Goal: Obtain resource: Obtain resource

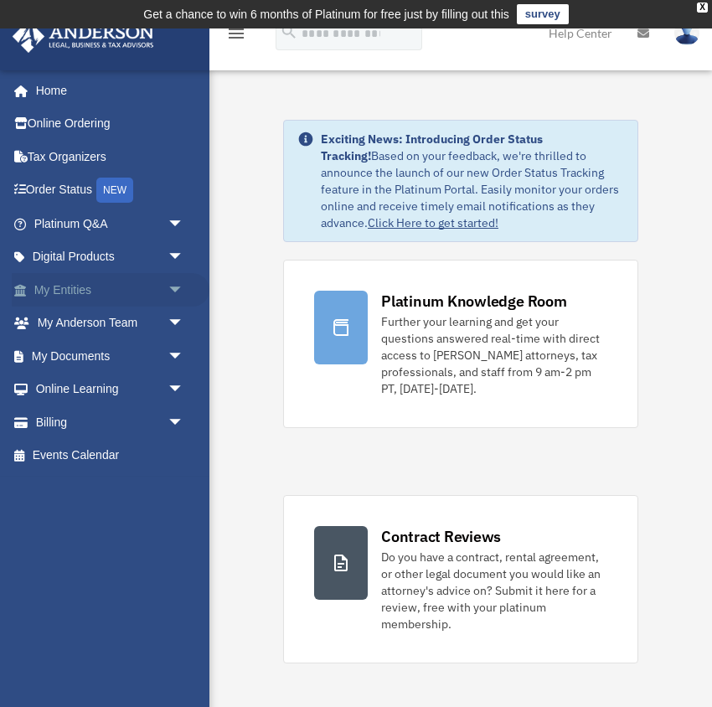
click at [61, 287] on link "My Entities arrow_drop_down" at bounding box center [111, 290] width 198 height 34
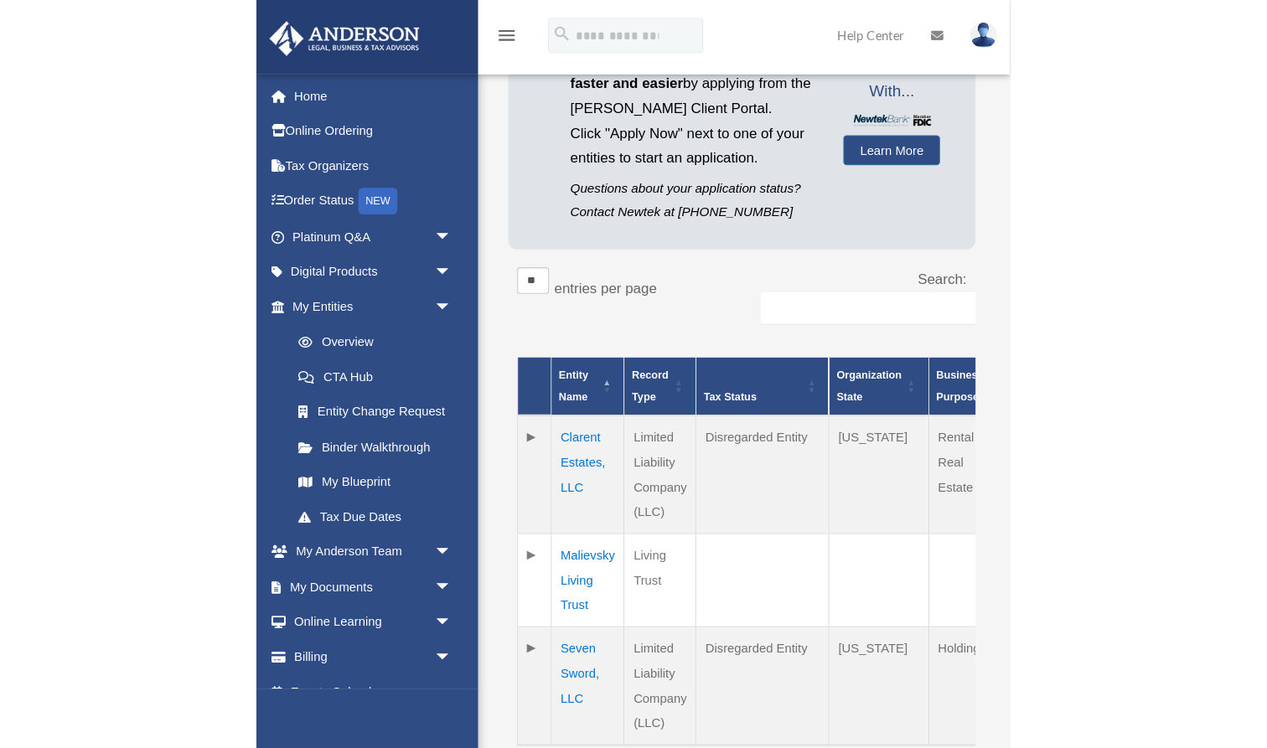
scroll to position [243, 0]
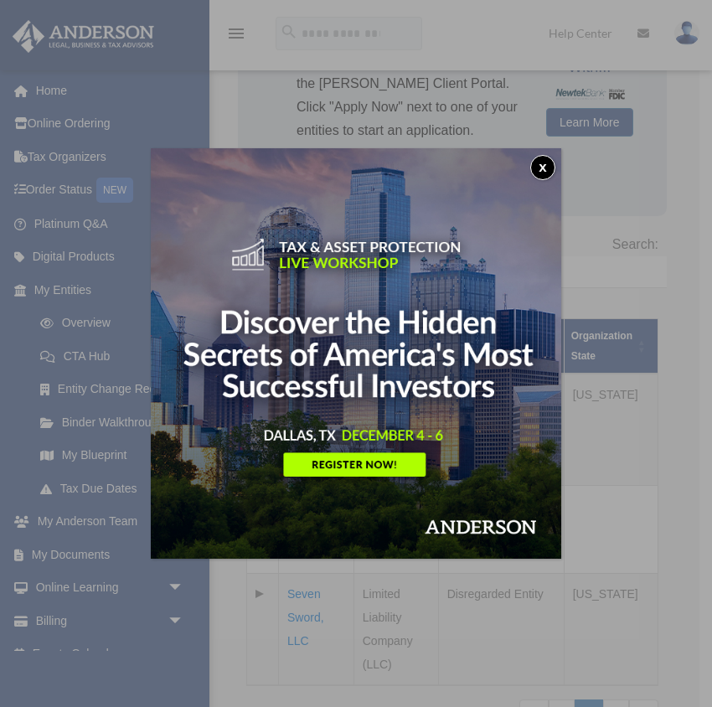
click at [537, 163] on button "x" at bounding box center [542, 167] width 25 height 25
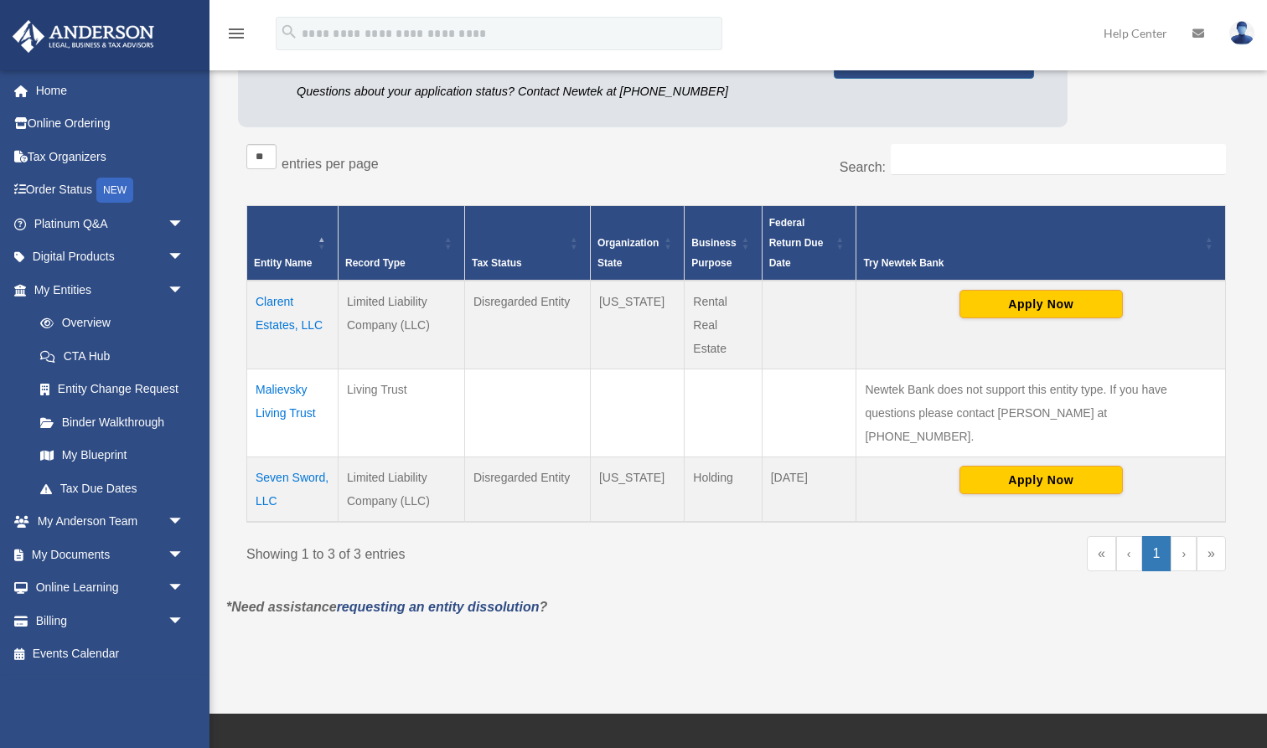
click at [277, 313] on td "Clarent Estates, LLC" at bounding box center [292, 325] width 91 height 89
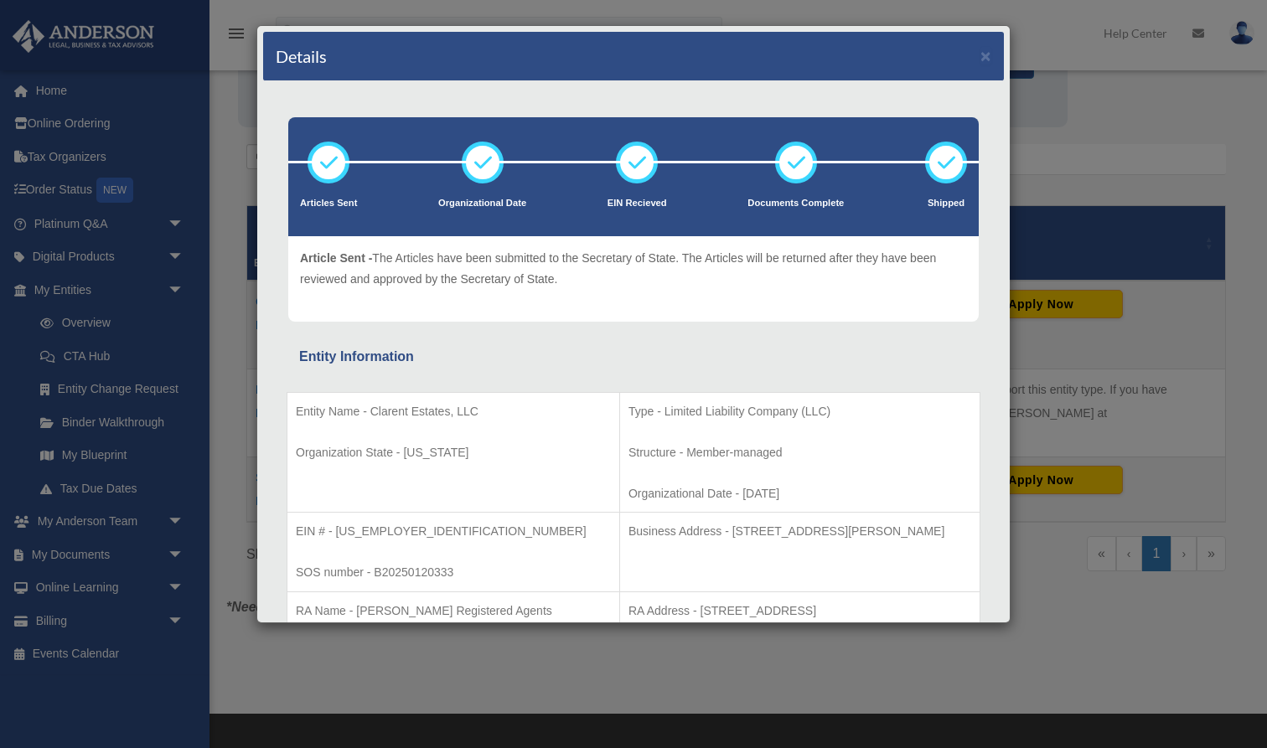
scroll to position [0, 0]
click at [220, 127] on div "Details × Articles Sent Organizational Date" at bounding box center [633, 374] width 1267 height 748
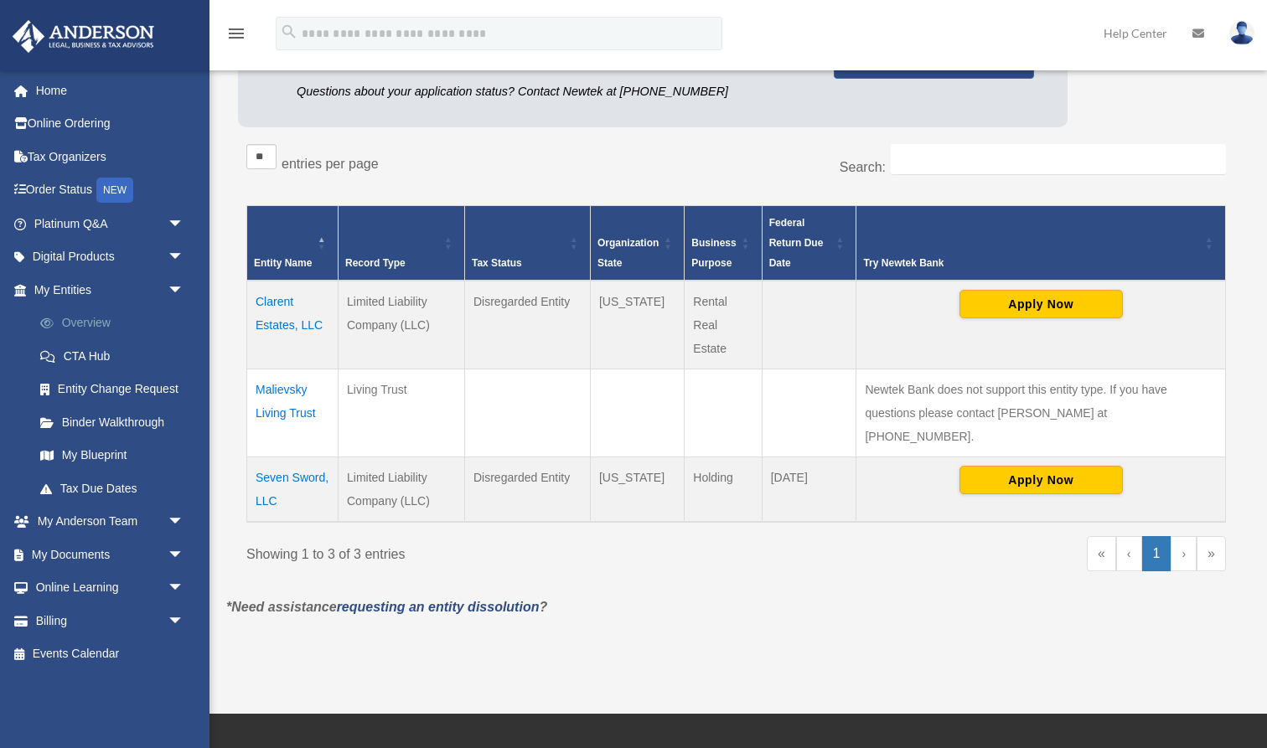
click at [82, 319] on link "Overview" at bounding box center [116, 324] width 186 height 34
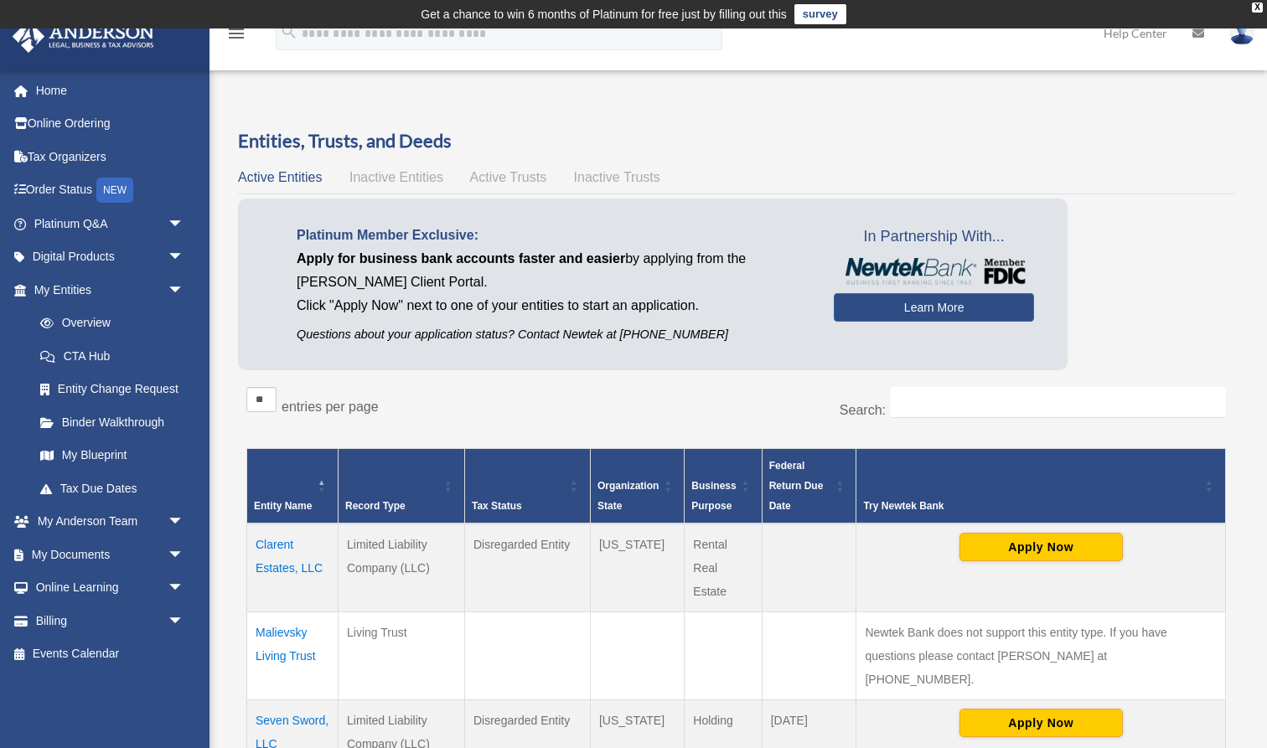
click at [279, 552] on td "Clarent Estates, LLC" at bounding box center [292, 568] width 91 height 89
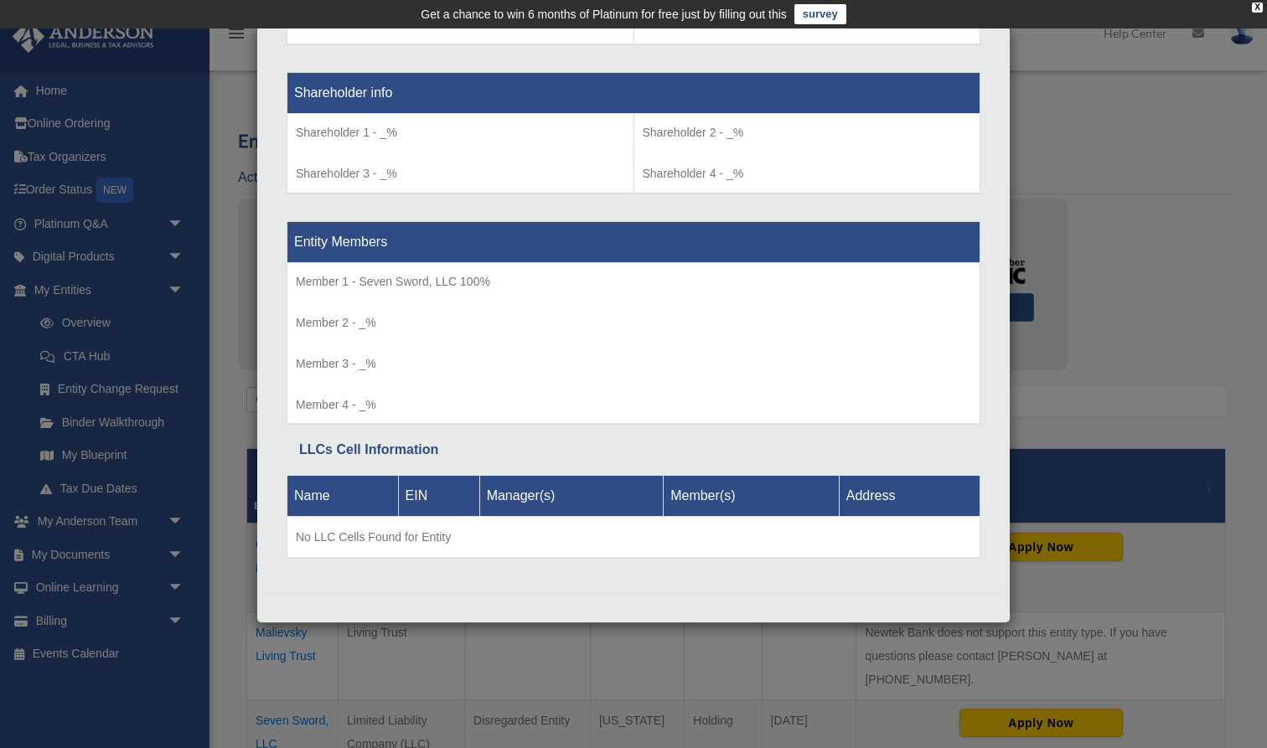
scroll to position [1391, 0]
click at [170, 368] on div "Details × Articles Sent Organizational Date" at bounding box center [633, 374] width 1267 height 748
click at [176, 358] on div "Details × Articles Sent Organizational Date" at bounding box center [633, 374] width 1267 height 748
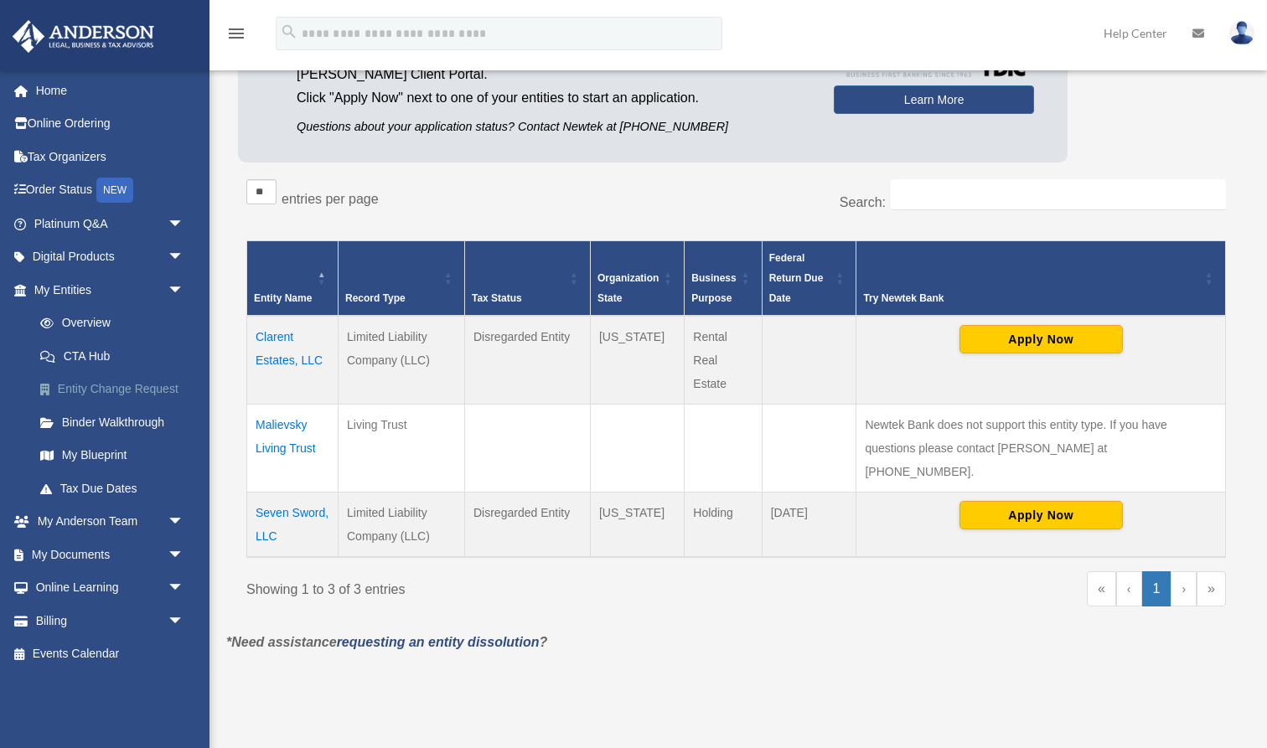
scroll to position [208, 0]
click at [64, 552] on link "My Documents arrow_drop_down" at bounding box center [111, 555] width 198 height 34
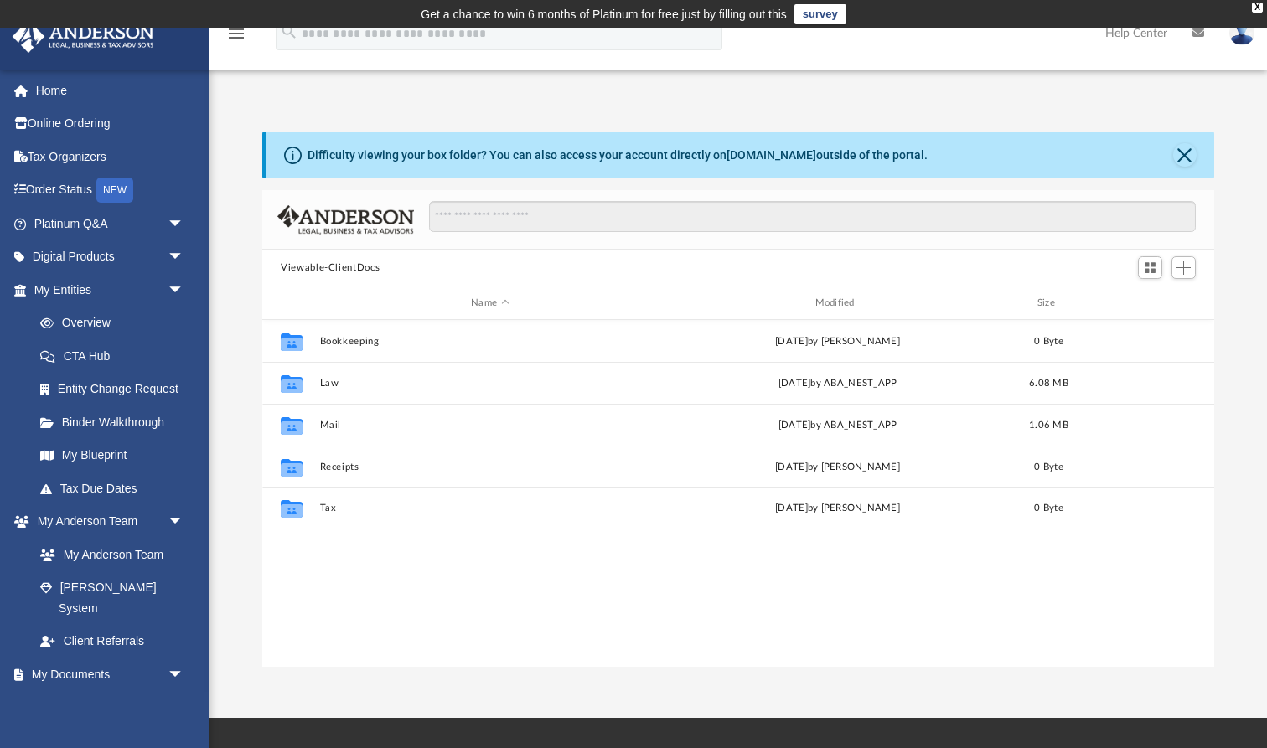
scroll to position [381, 952]
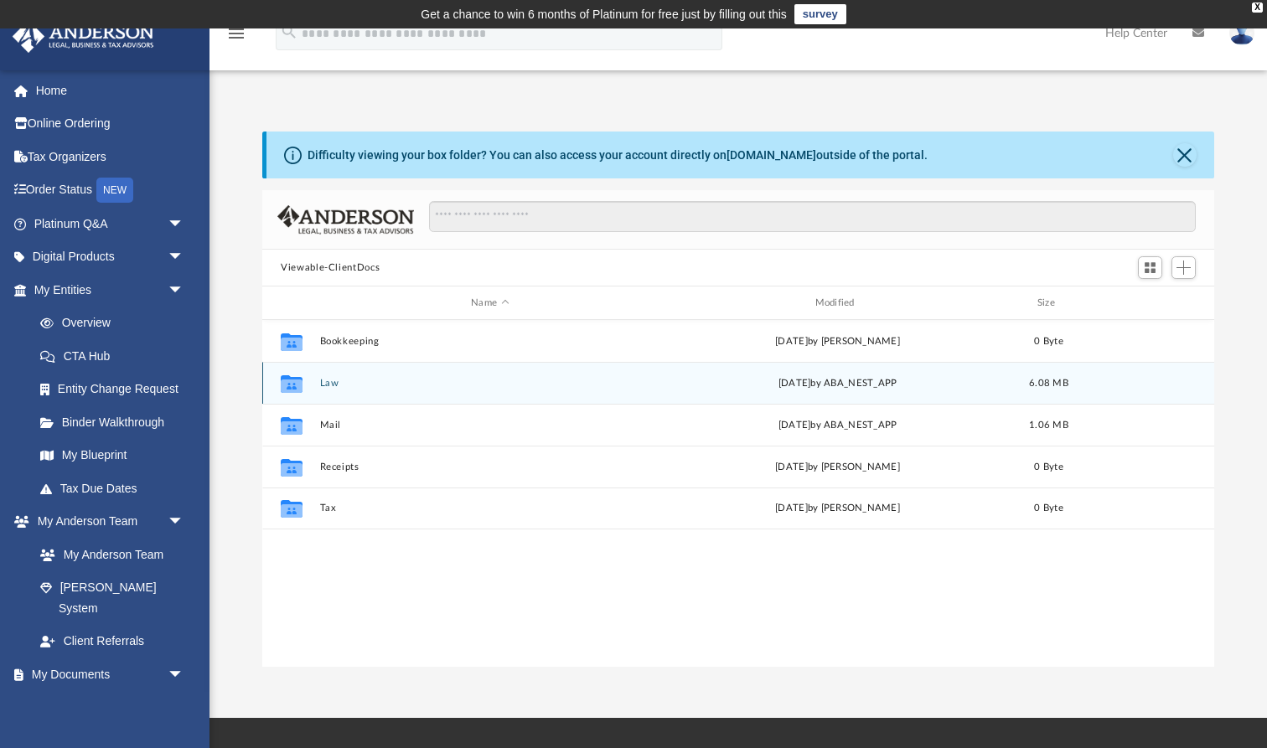
click at [331, 379] on button "Law" at bounding box center [490, 383] width 340 height 11
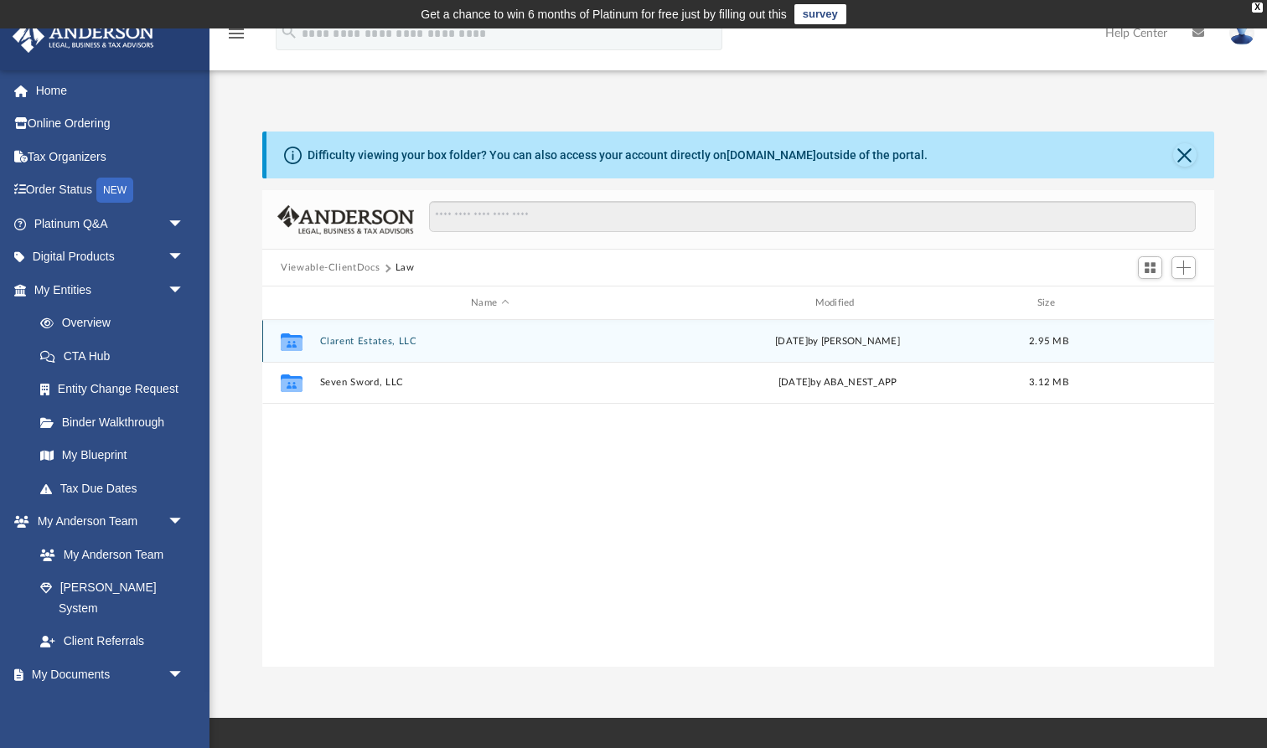
click at [365, 345] on button "Clarent Estates, LLC" at bounding box center [490, 341] width 340 height 11
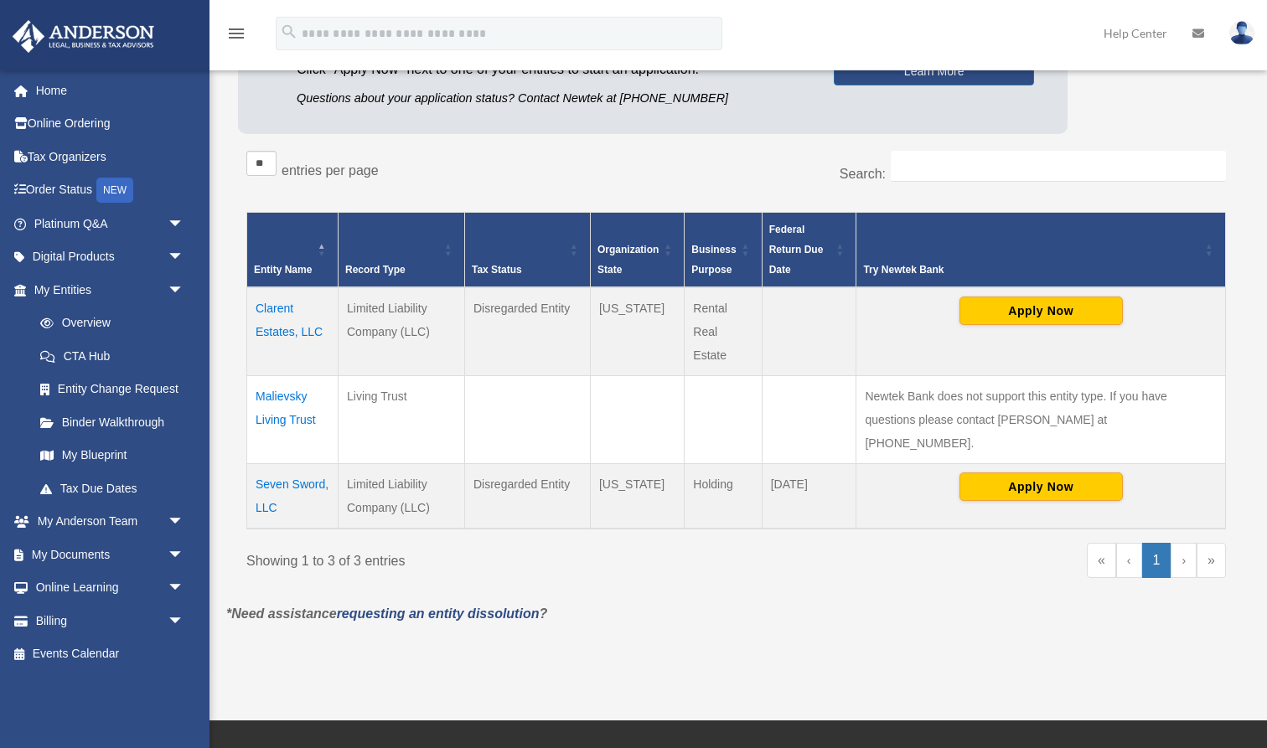
scroll to position [208, 0]
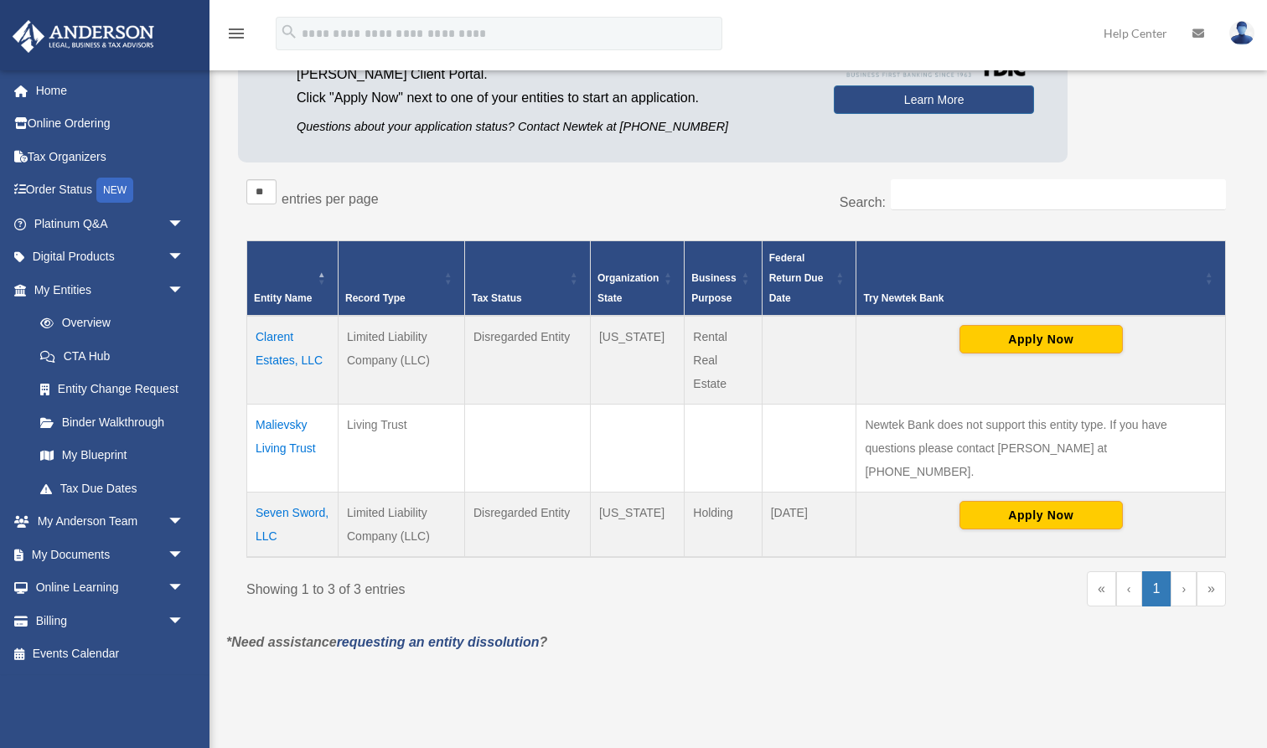
click at [283, 494] on td "Seven Sword, LLC" at bounding box center [292, 525] width 91 height 65
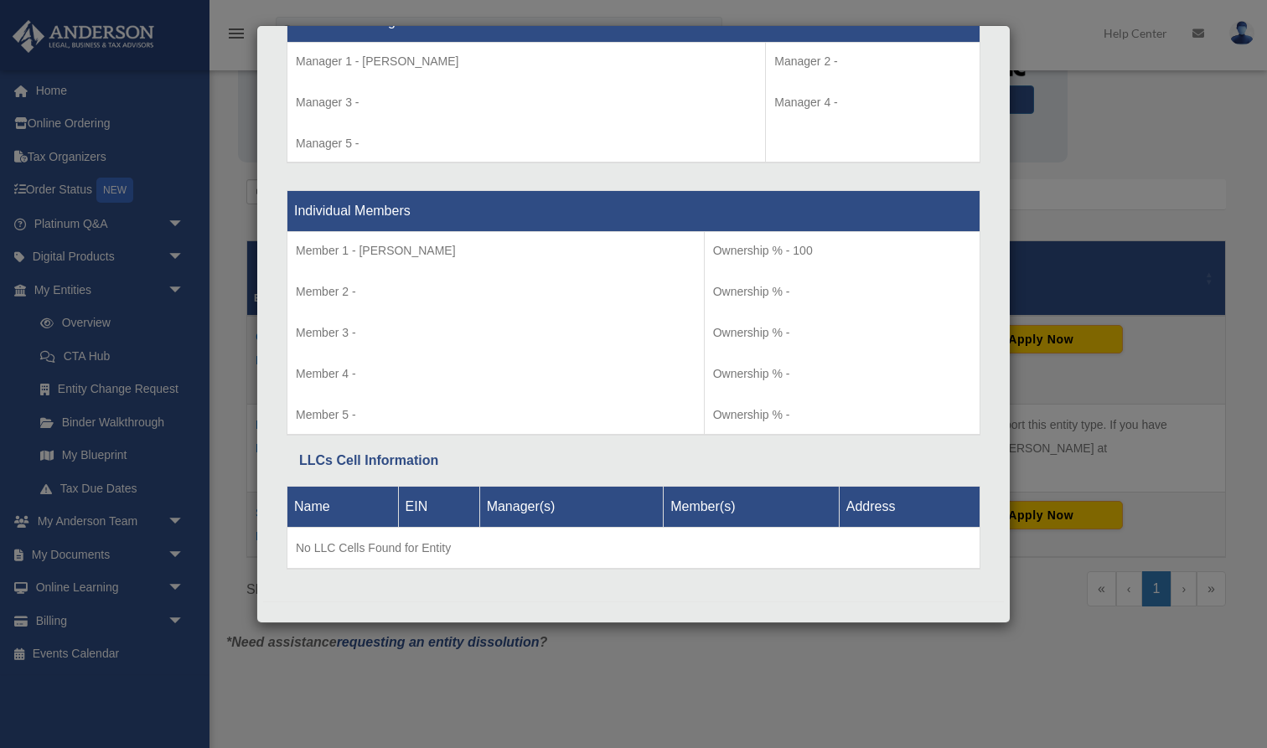
scroll to position [1601, 0]
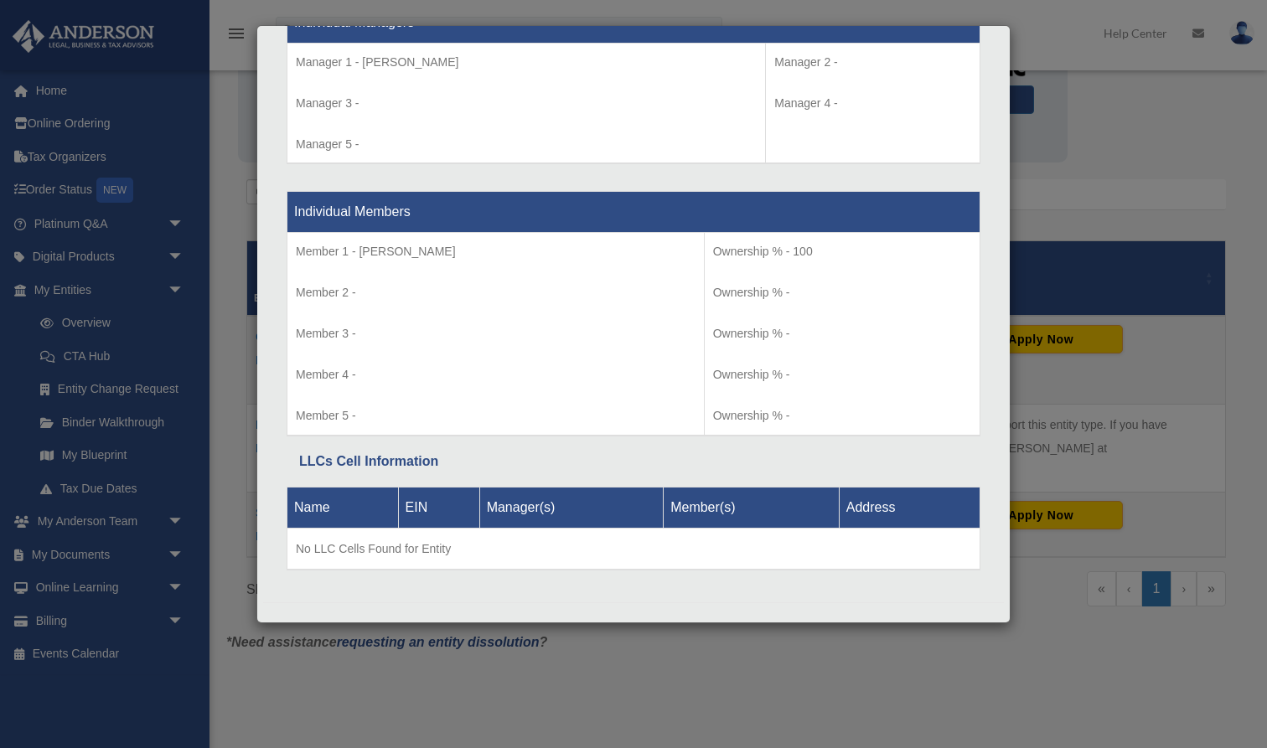
click at [1052, 54] on div "Details × Articles Sent Organizational Date" at bounding box center [633, 374] width 1267 height 748
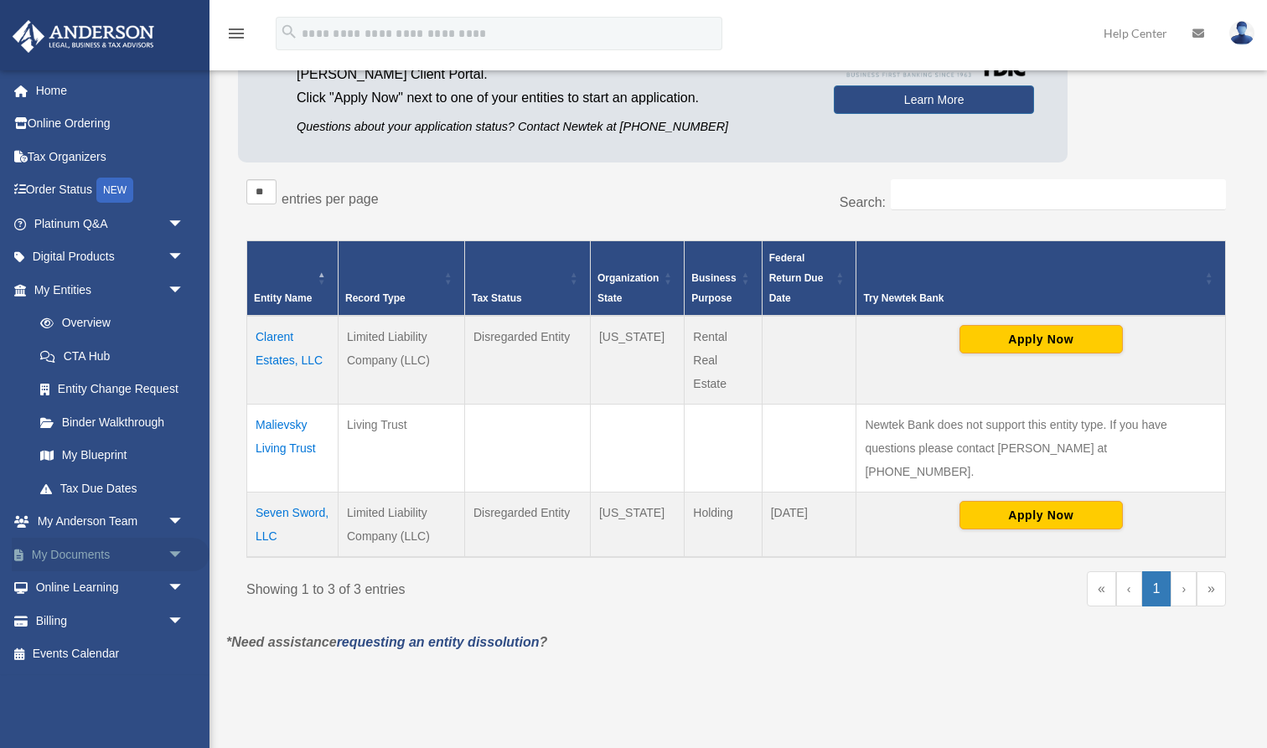
click at [66, 548] on link "My Documents arrow_drop_down" at bounding box center [111, 555] width 198 height 34
click at [174, 549] on span "arrow_drop_down" at bounding box center [185, 555] width 34 height 34
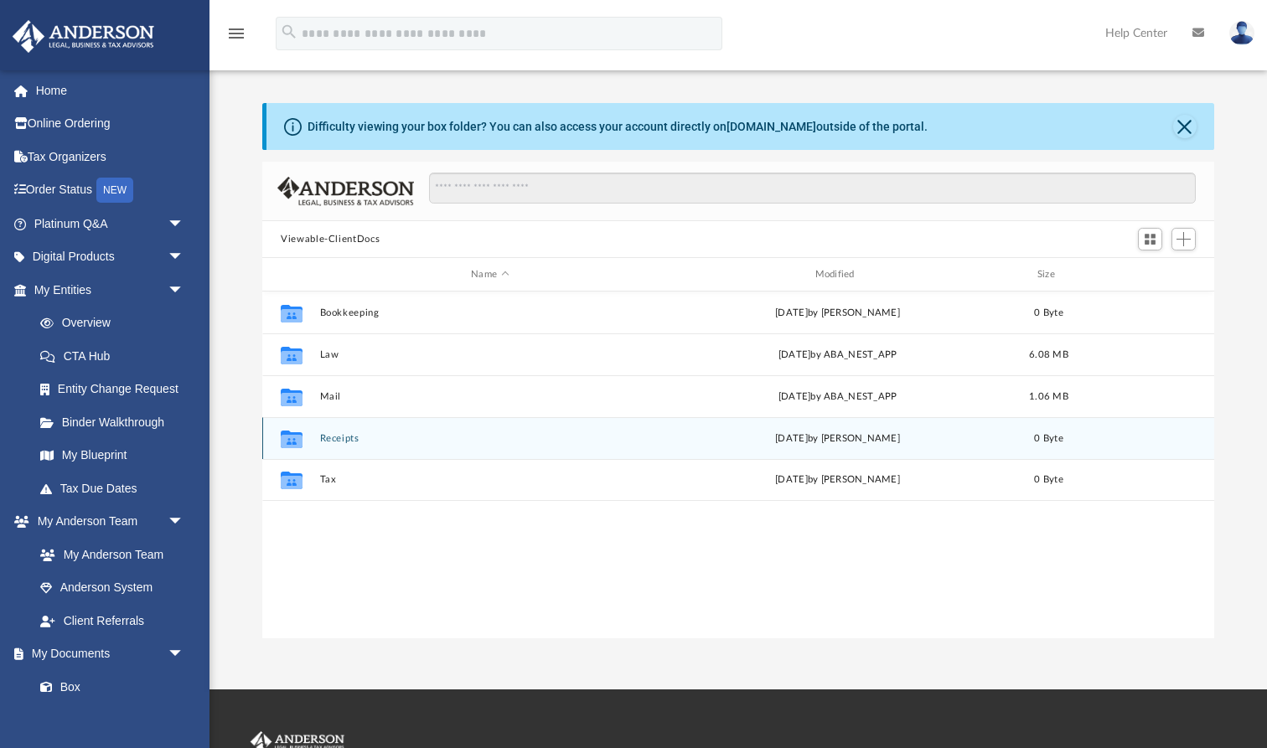
scroll to position [381, 952]
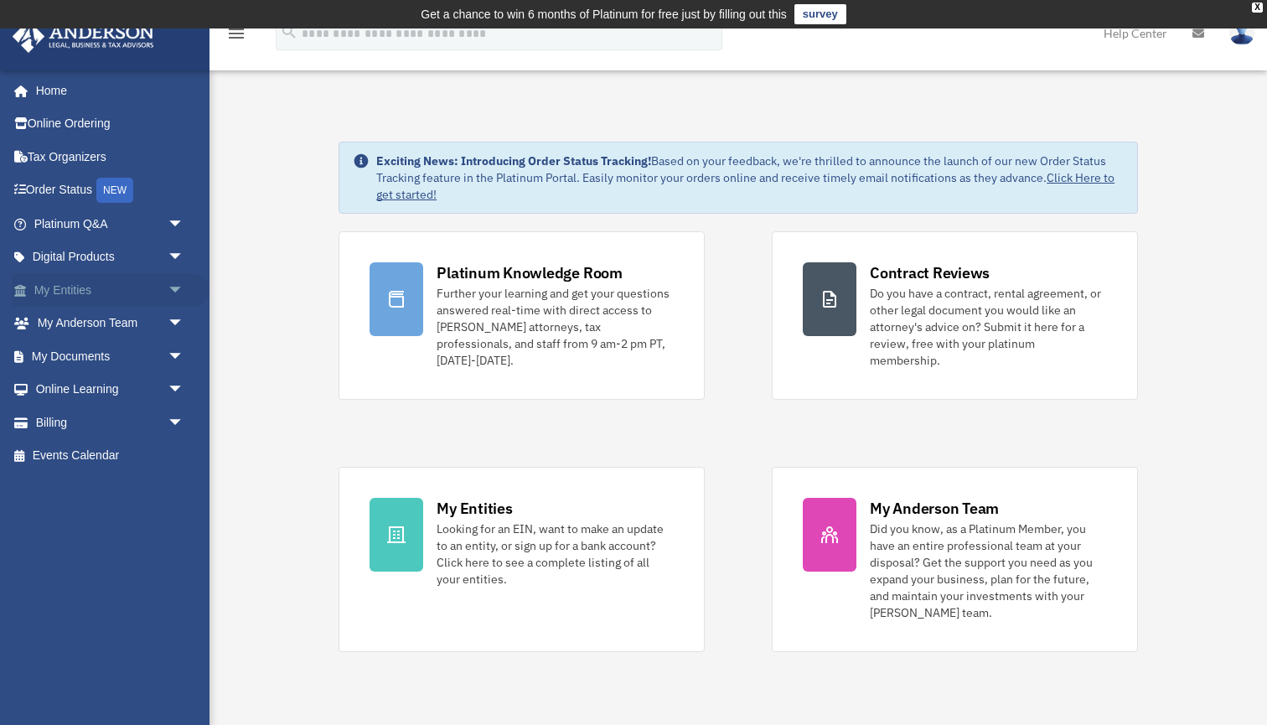
click at [65, 286] on link "My Entities arrow_drop_down" at bounding box center [111, 290] width 198 height 34
click at [73, 290] on link "My Entities arrow_drop_down" at bounding box center [111, 290] width 198 height 34
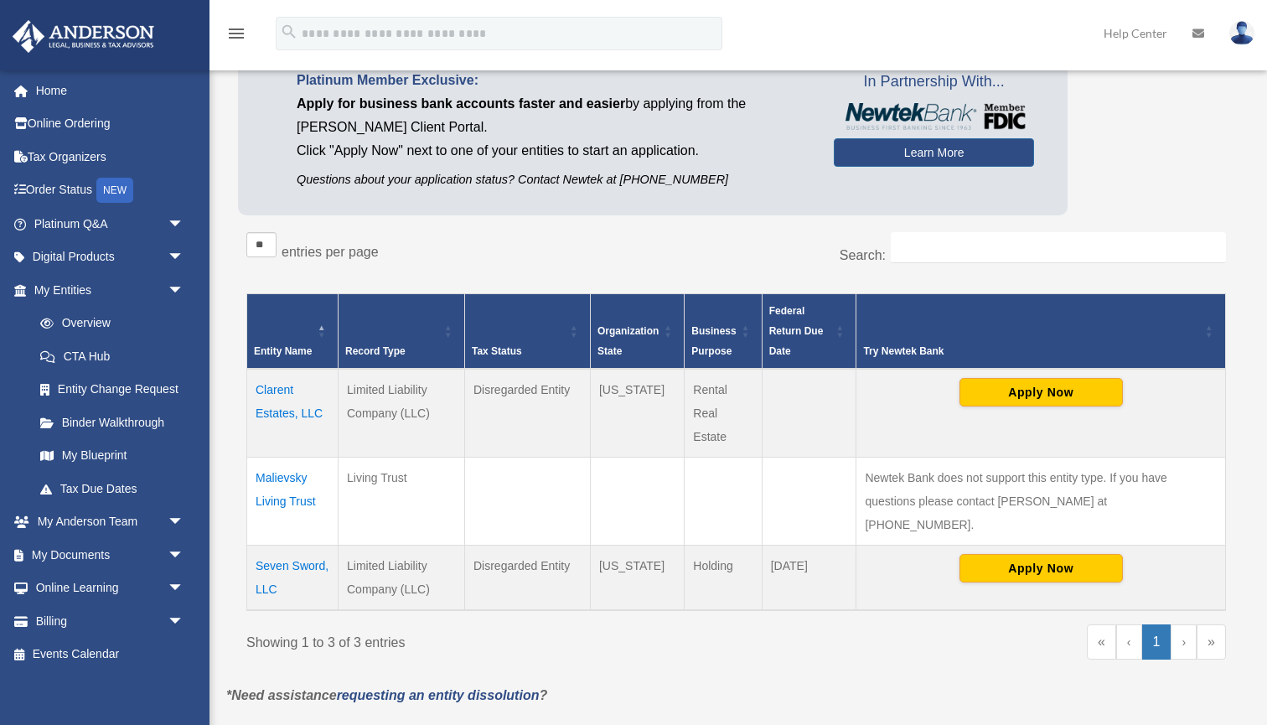
scroll to position [162, 0]
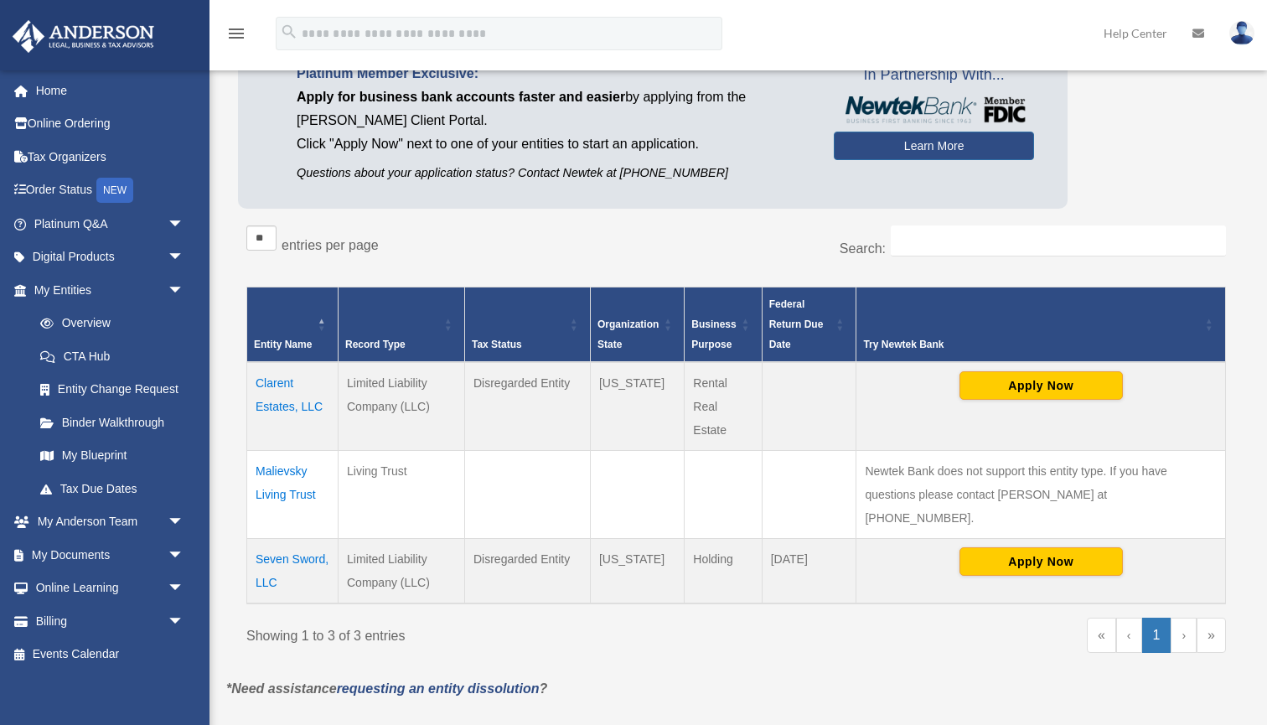
click at [281, 409] on td "Clarent Estates, LLC" at bounding box center [292, 406] width 91 height 89
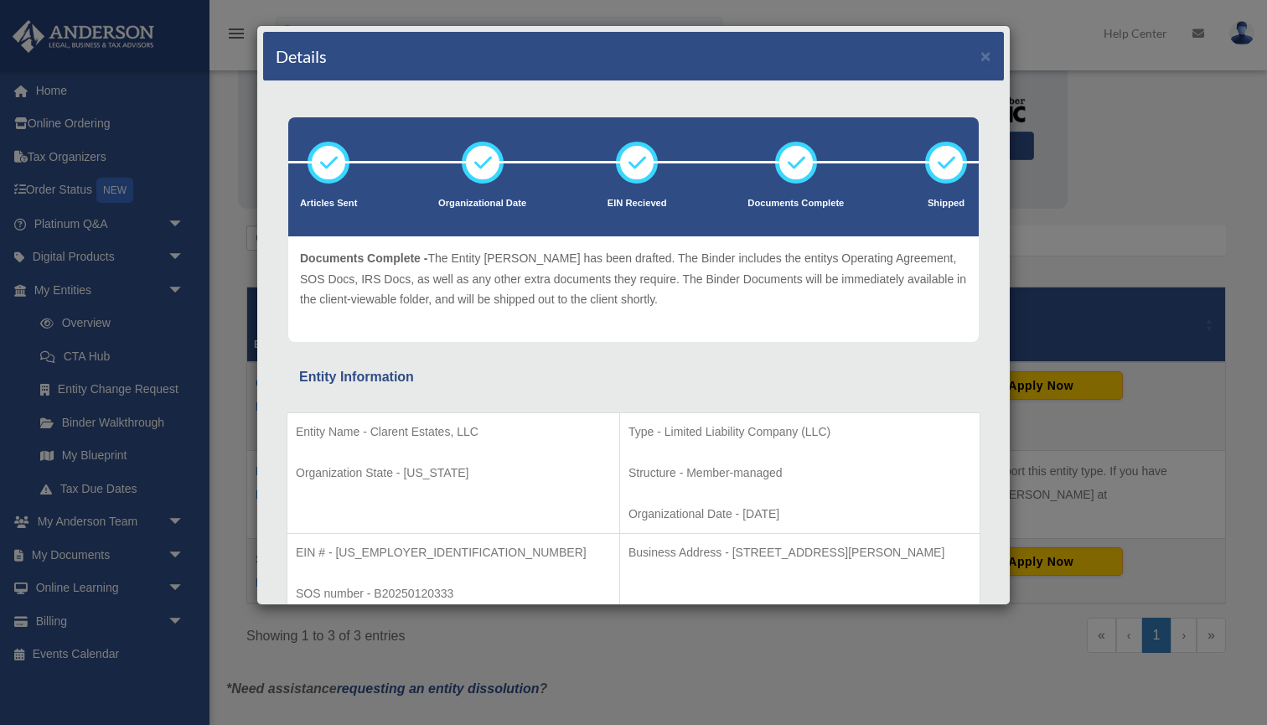
click at [992, 57] on div "Details ×" at bounding box center [633, 56] width 741 height 49
click at [986, 57] on button "×" at bounding box center [986, 56] width 11 height 18
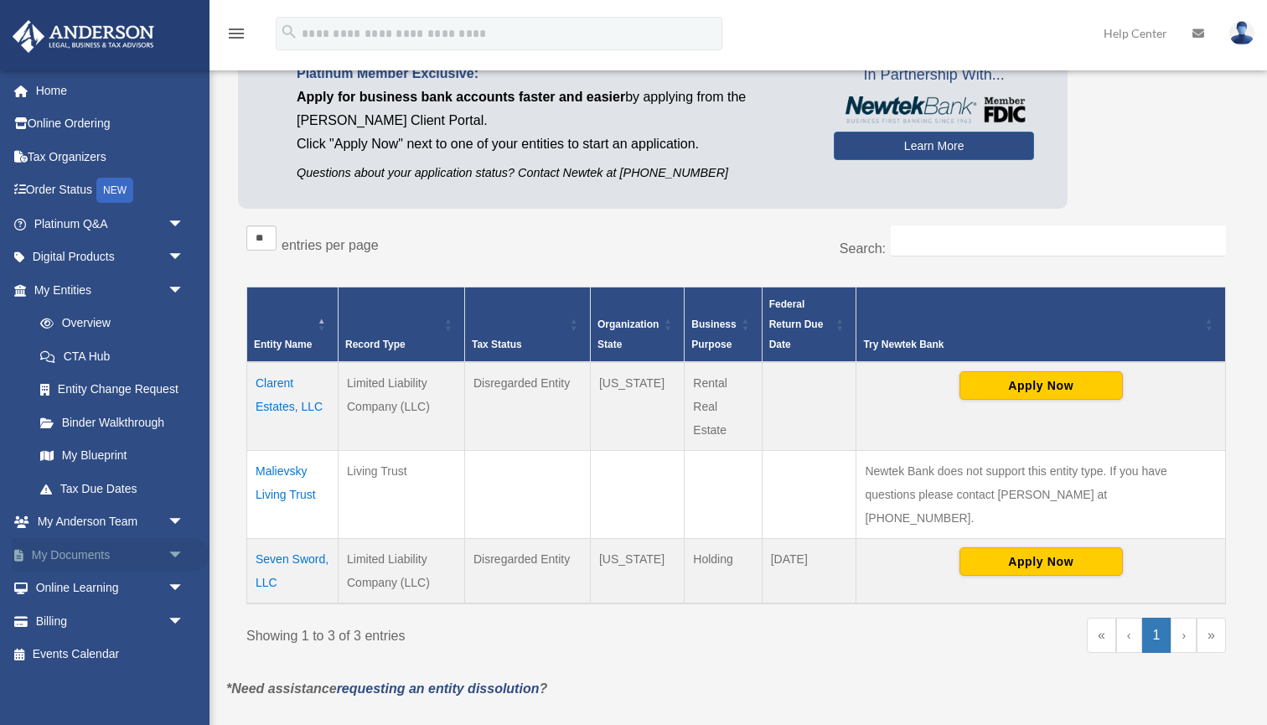
click at [42, 555] on link "My Documents arrow_drop_down" at bounding box center [111, 555] width 198 height 34
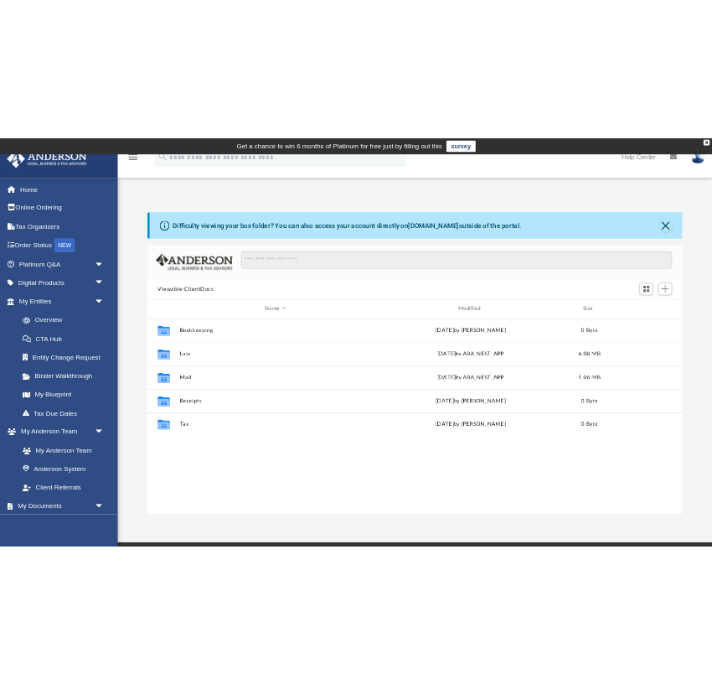
scroll to position [381, 952]
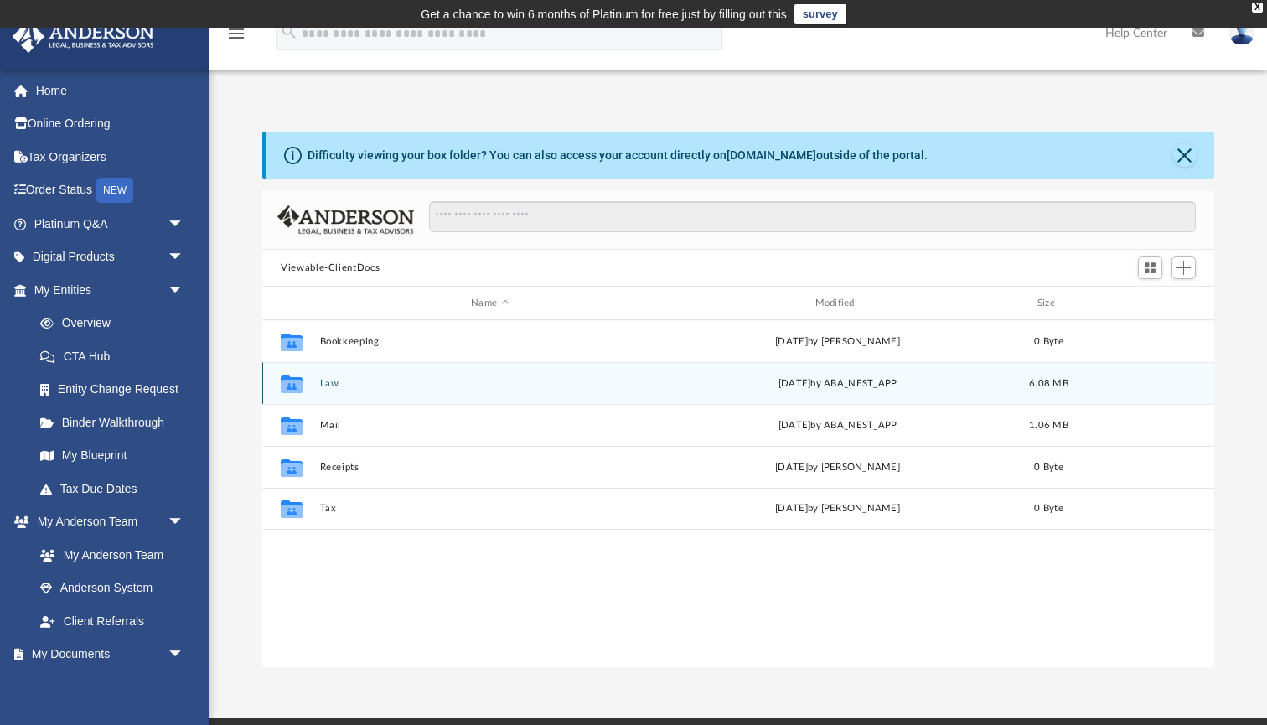
click at [370, 380] on button "Law" at bounding box center [490, 383] width 340 height 11
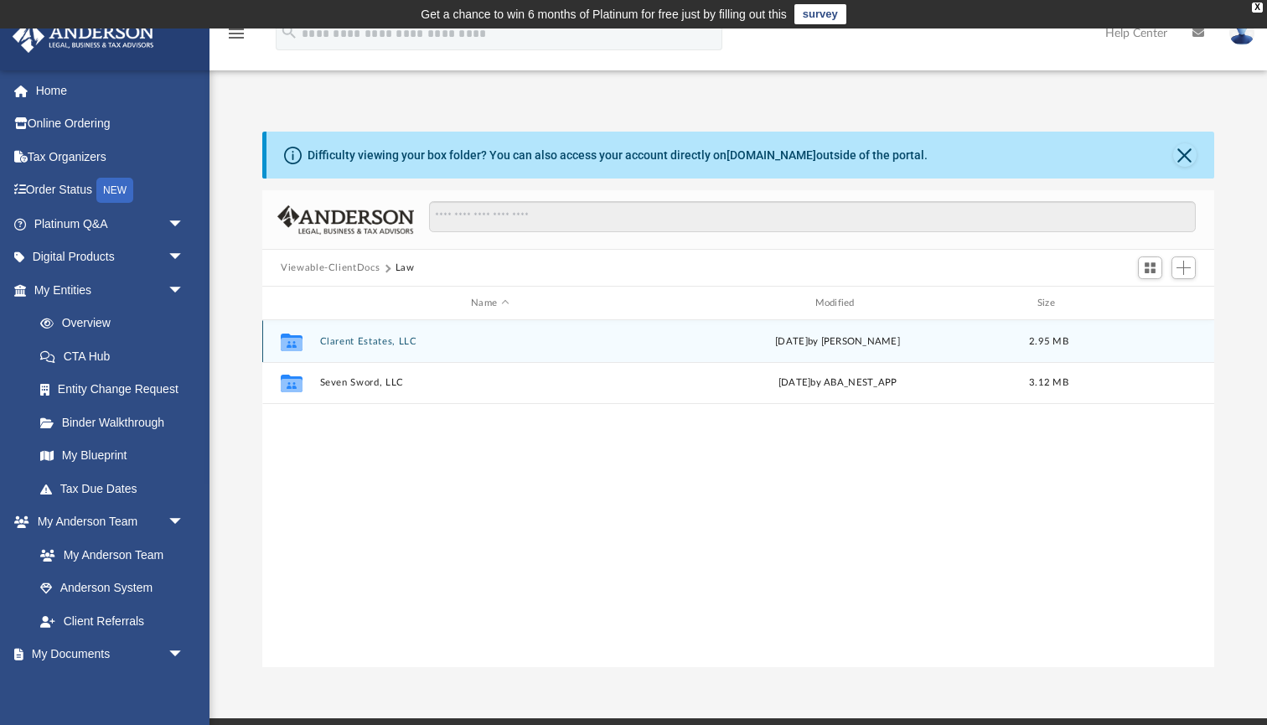
click at [382, 332] on div "Collaborated Folder Clarent Estates, LLC Mon Jul 21 2025 by Nadine Rubio 2.95 MB" at bounding box center [738, 341] width 952 height 42
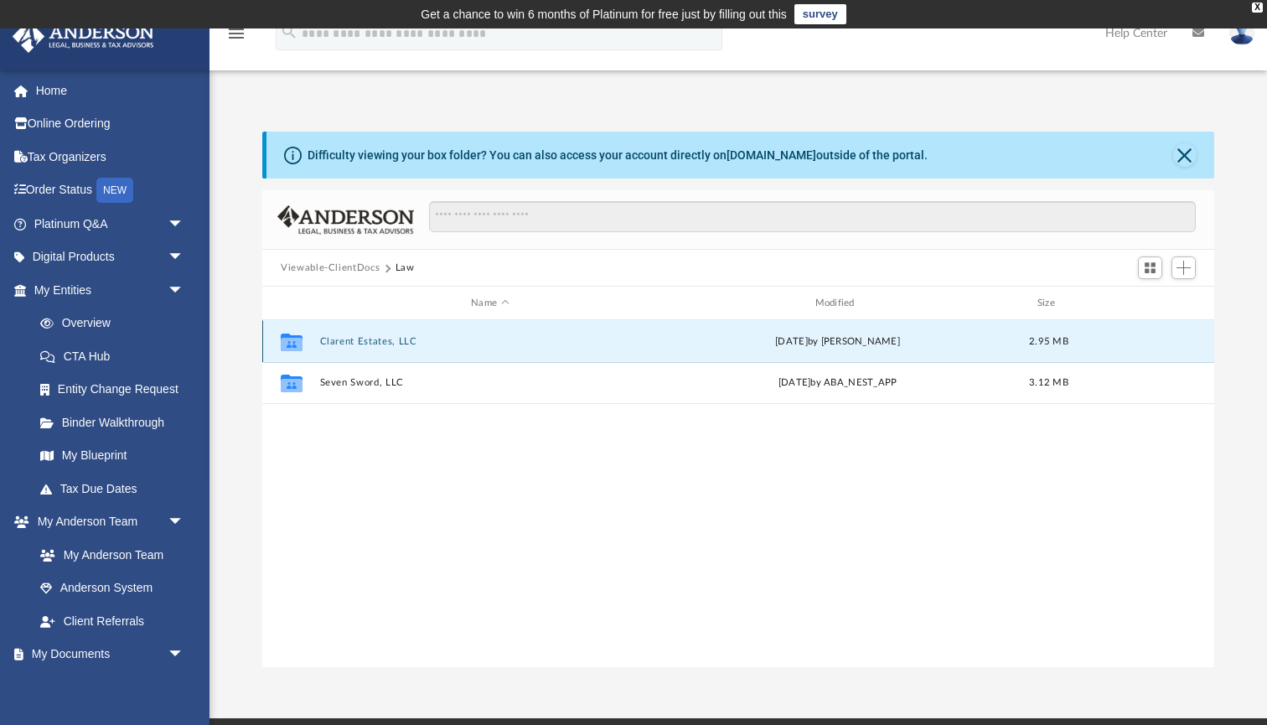
click at [403, 338] on button "Clarent Estates, LLC" at bounding box center [490, 341] width 340 height 11
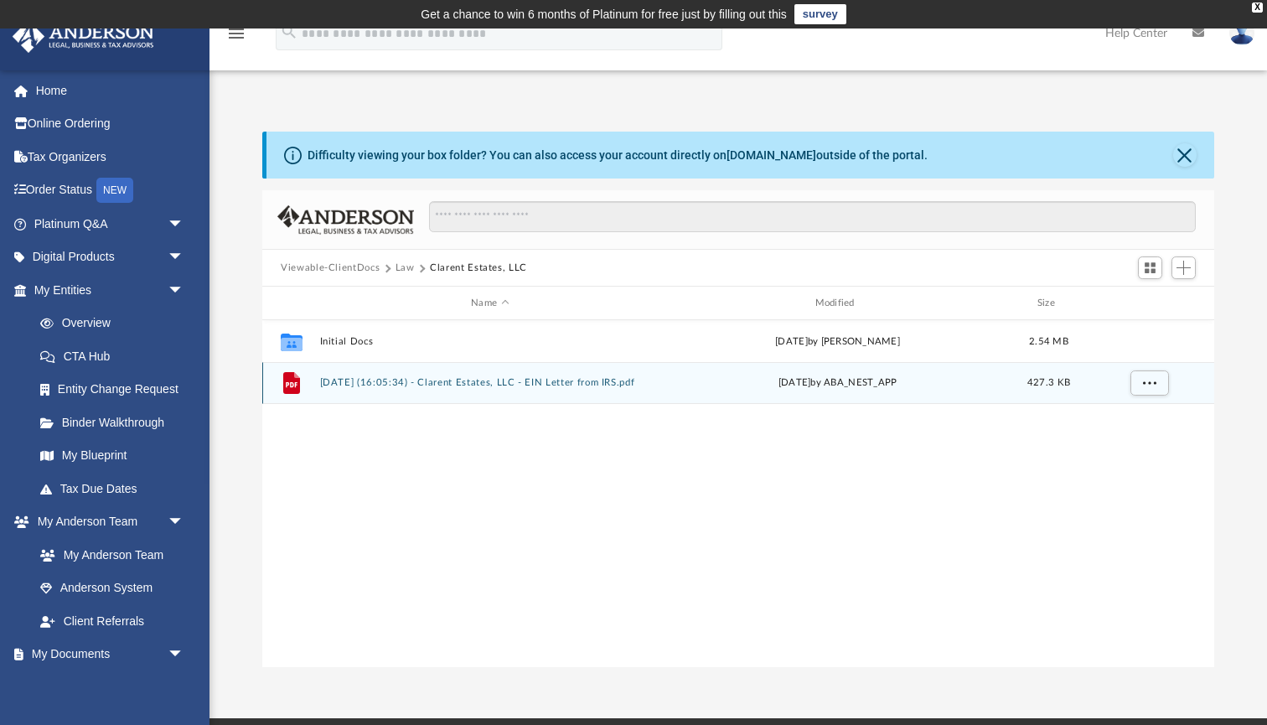
click at [394, 385] on button "[DATE] (16:05:34) - Clarent Estates, LLC - EIN Letter from IRS.pdf" at bounding box center [490, 382] width 340 height 11
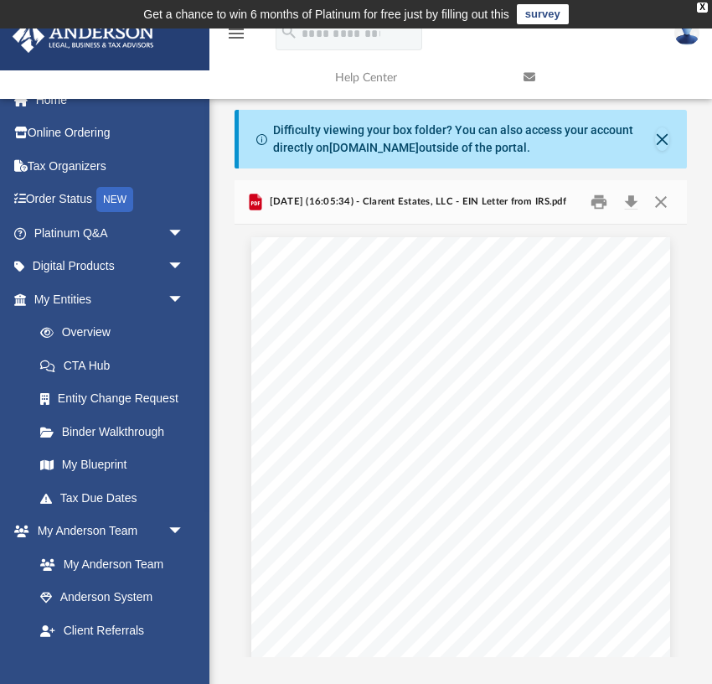
scroll to position [18, 0]
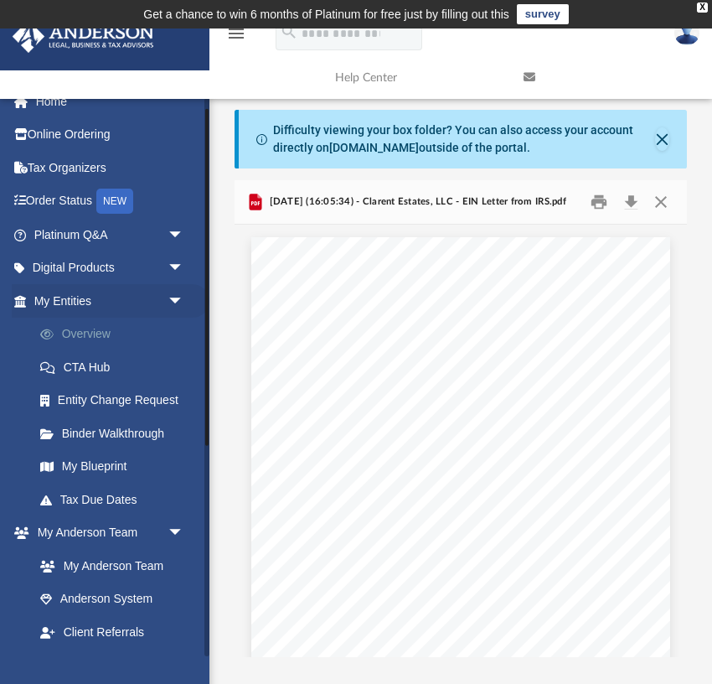
click at [88, 332] on link "Overview" at bounding box center [116, 335] width 186 height 34
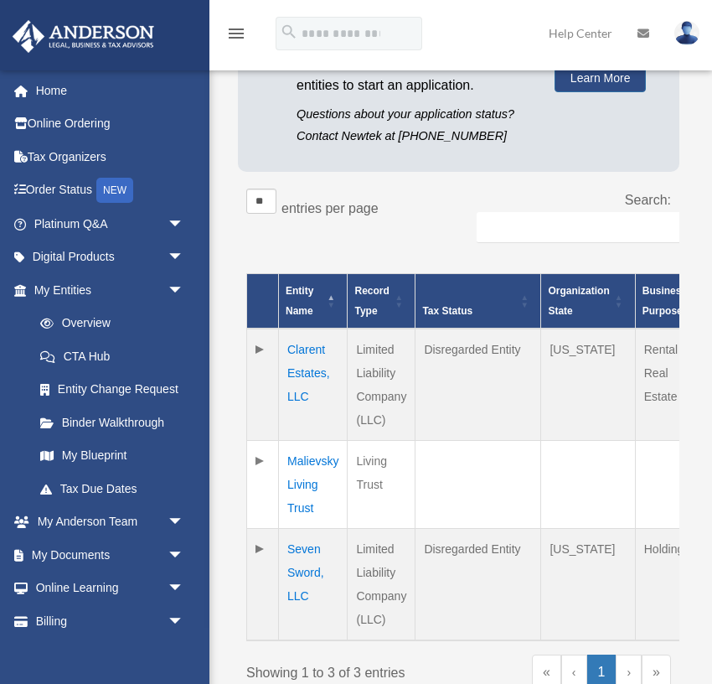
scroll to position [290, 0]
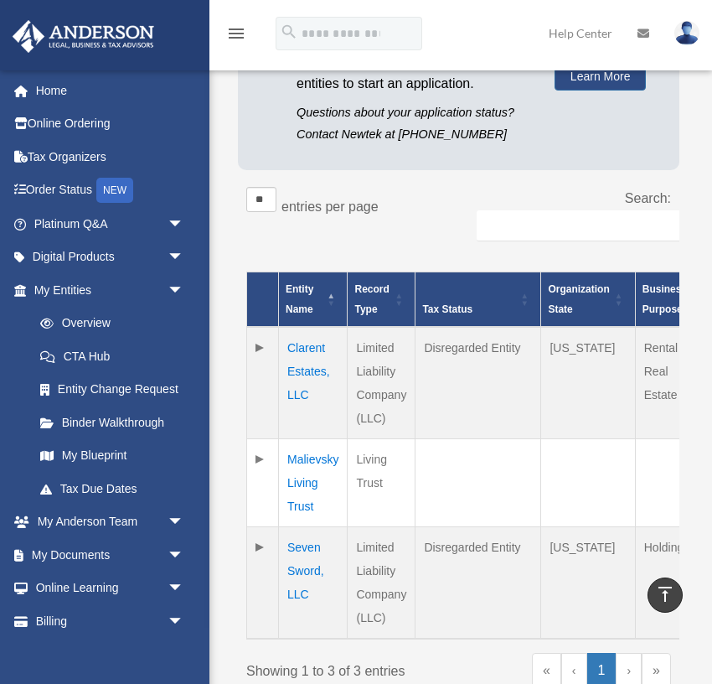
click at [303, 368] on td "Clarent Estates, LLC" at bounding box center [313, 383] width 69 height 112
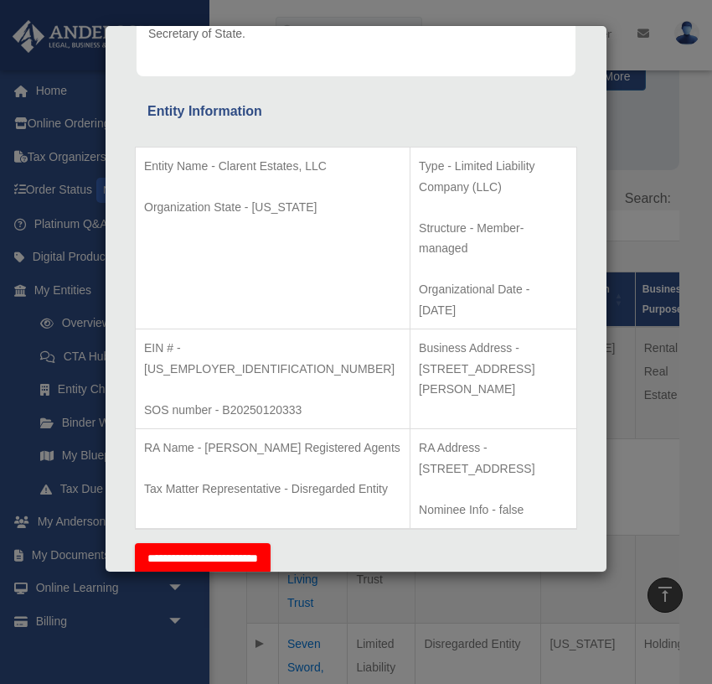
scroll to position [274, 0]
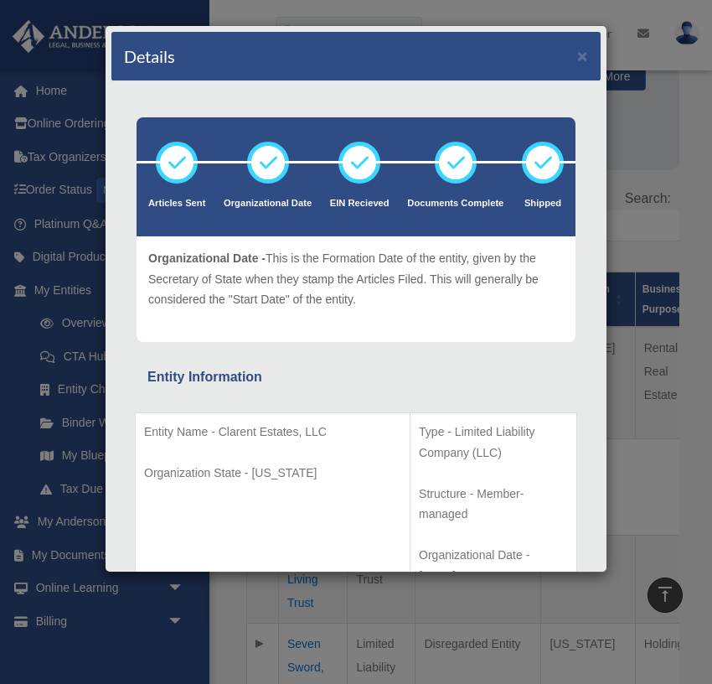
scroll to position [0, 0]
click at [131, 12] on div "Details × Articles Sent Organizational Date" at bounding box center [356, 342] width 712 height 684
click at [471, 46] on div "Details ×" at bounding box center [355, 56] width 489 height 49
click at [582, 60] on button "×" at bounding box center [582, 56] width 11 height 18
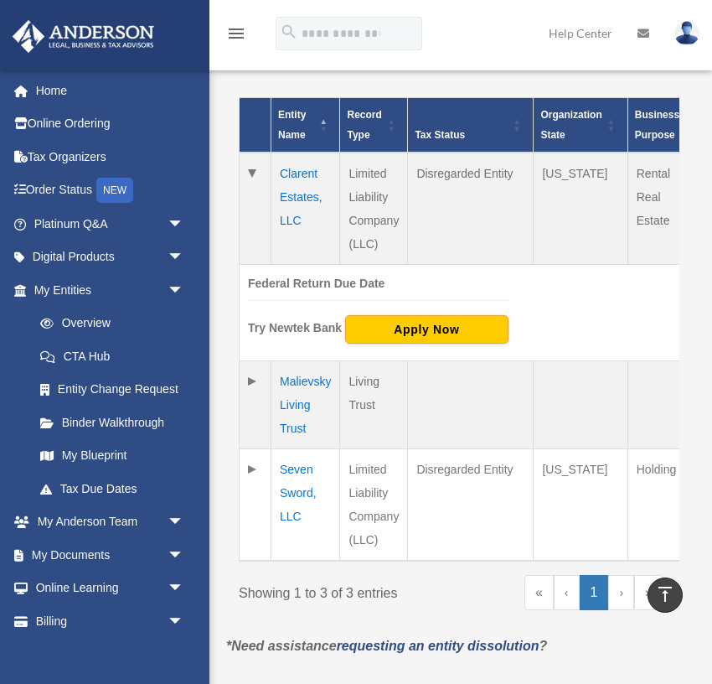
scroll to position [0, 3]
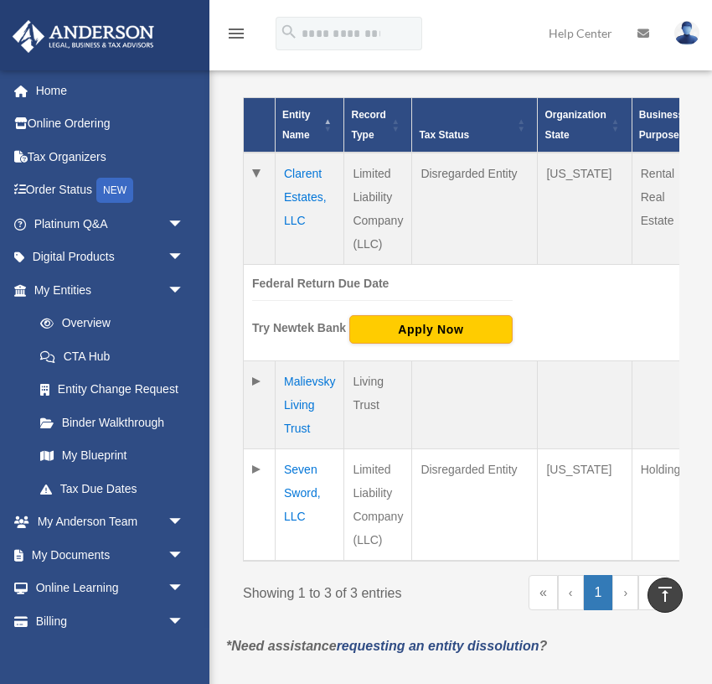
click at [296, 484] on td "Seven Sword, LLC" at bounding box center [310, 504] width 69 height 112
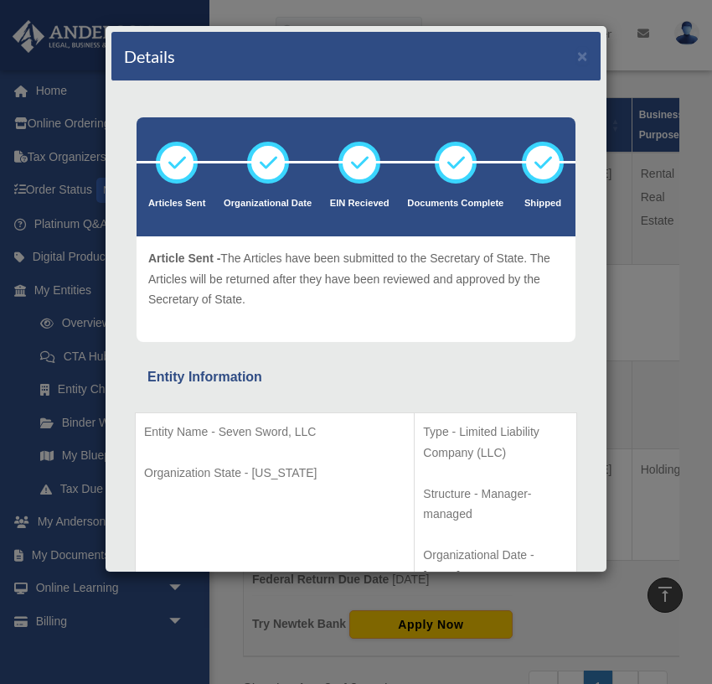
scroll to position [0, 0]
click at [171, 80] on div "Details ×" at bounding box center [355, 56] width 489 height 49
click at [587, 59] on button "×" at bounding box center [582, 56] width 11 height 18
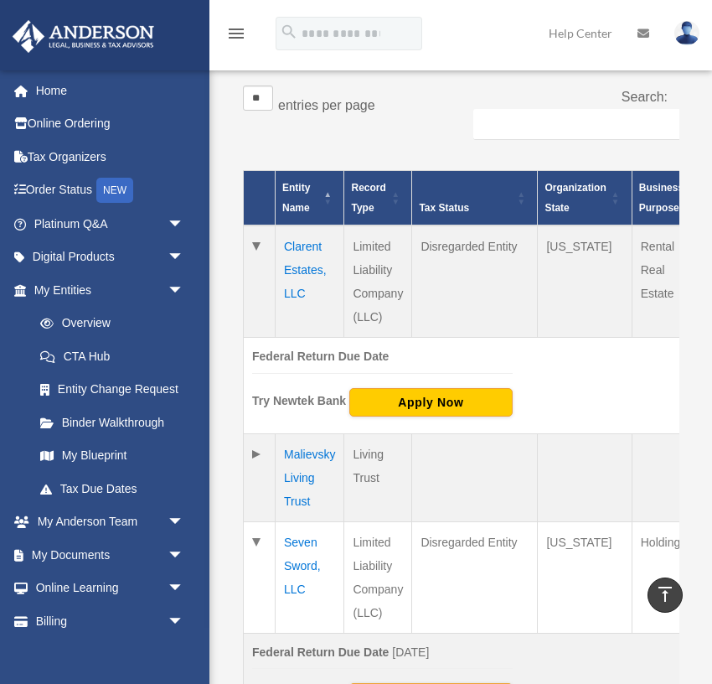
scroll to position [390, 0]
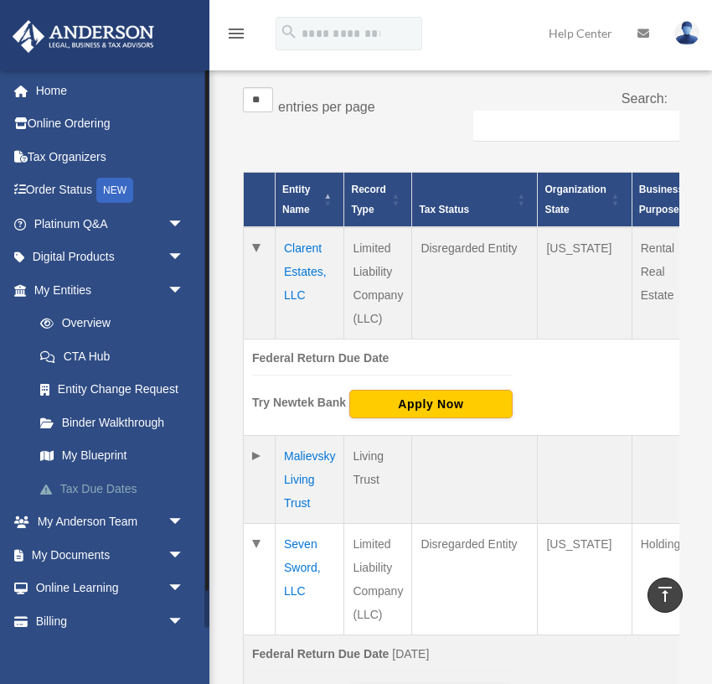
click at [85, 480] on link "Tax Due Dates" at bounding box center [116, 489] width 186 height 34
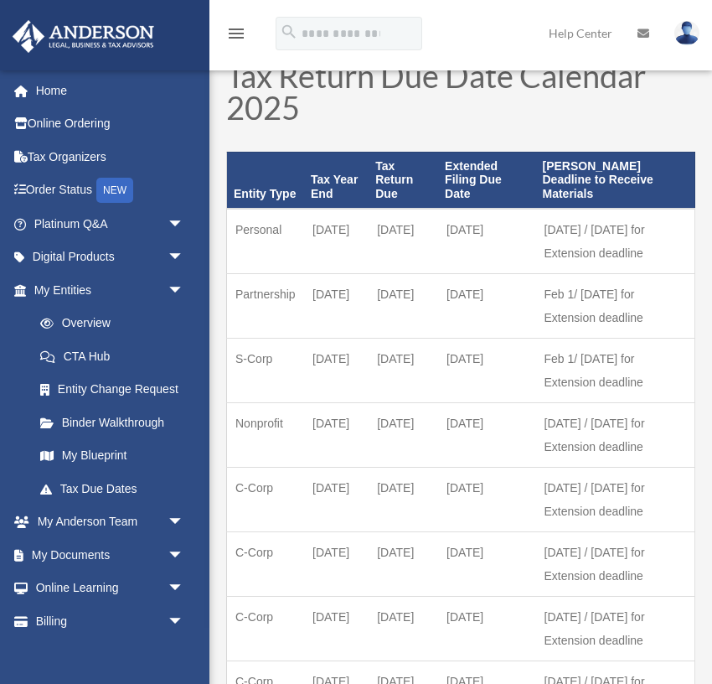
scroll to position [80, 0]
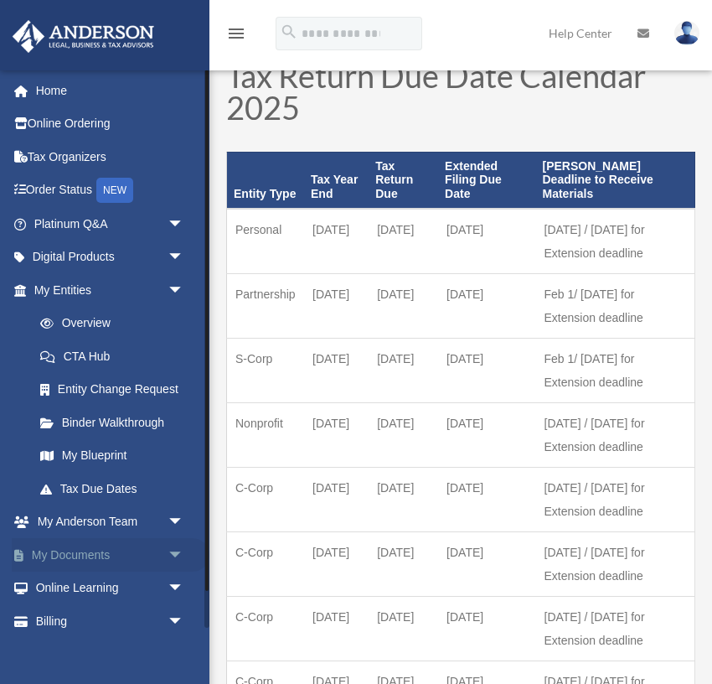
click at [91, 549] on link "My Documents arrow_drop_down" at bounding box center [111, 555] width 198 height 34
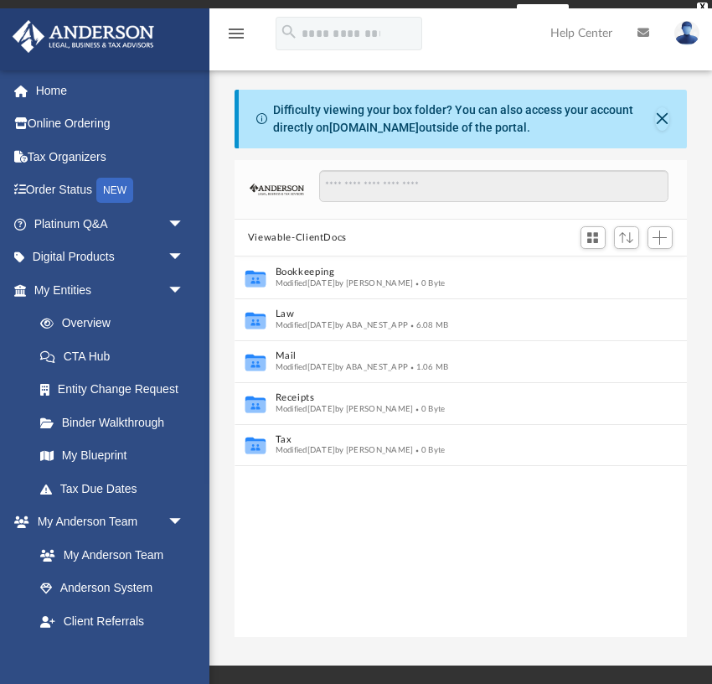
scroll to position [381, 453]
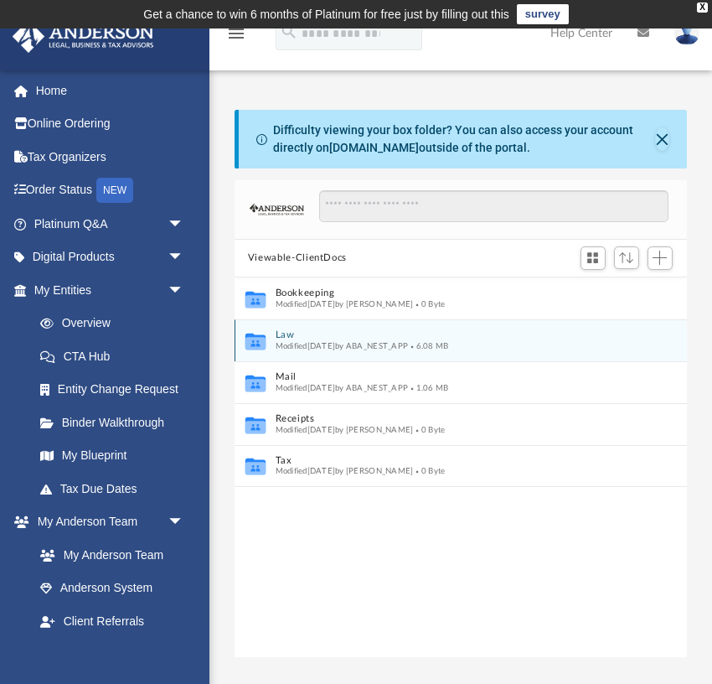
click at [342, 341] on span "Modified [DATE] by ABA_NEST_APP" at bounding box center [342, 345] width 133 height 8
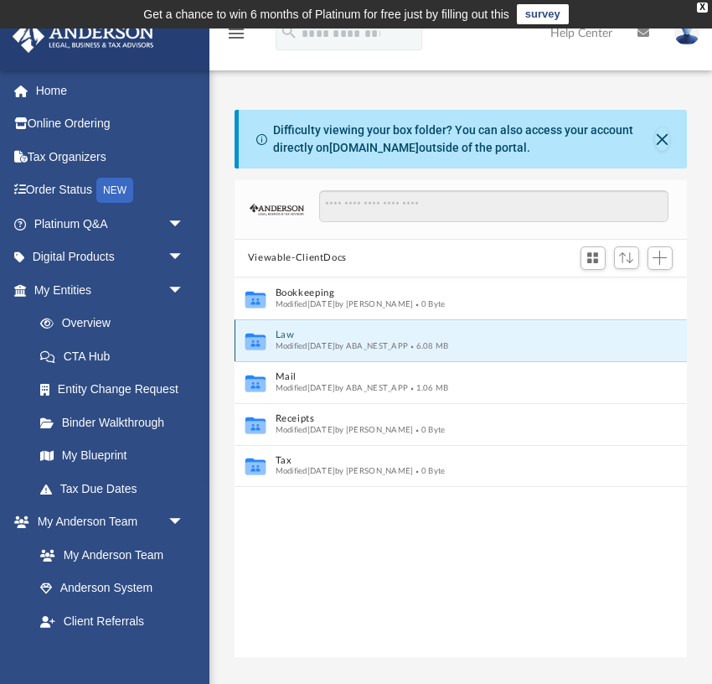
click at [329, 341] on span "Modified [DATE] by ABA_NEST_APP" at bounding box center [342, 345] width 133 height 8
click at [246, 337] on icon "grid" at bounding box center [256, 342] width 20 height 13
click at [252, 338] on icon "grid" at bounding box center [256, 342] width 20 height 13
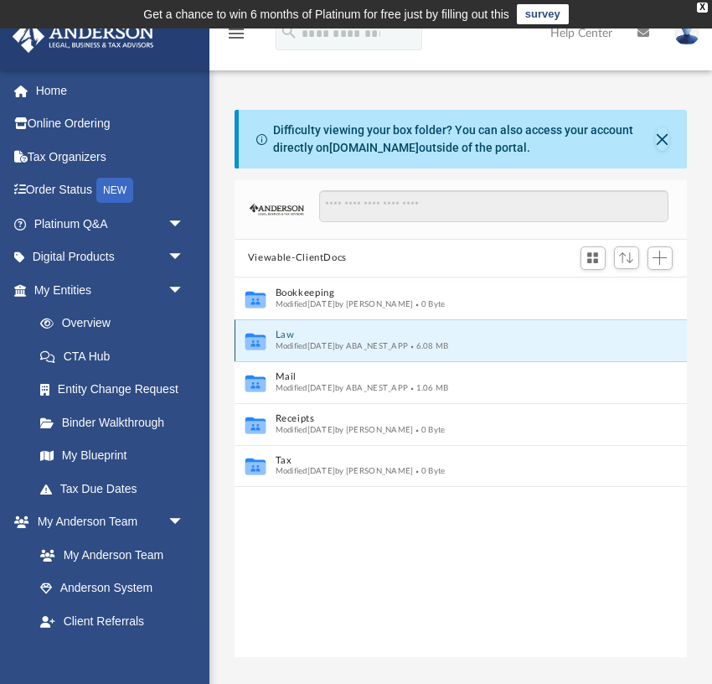
click at [252, 338] on icon "grid" at bounding box center [256, 342] width 20 height 13
click at [660, 137] on button "Close" at bounding box center [662, 138] width 14 height 23
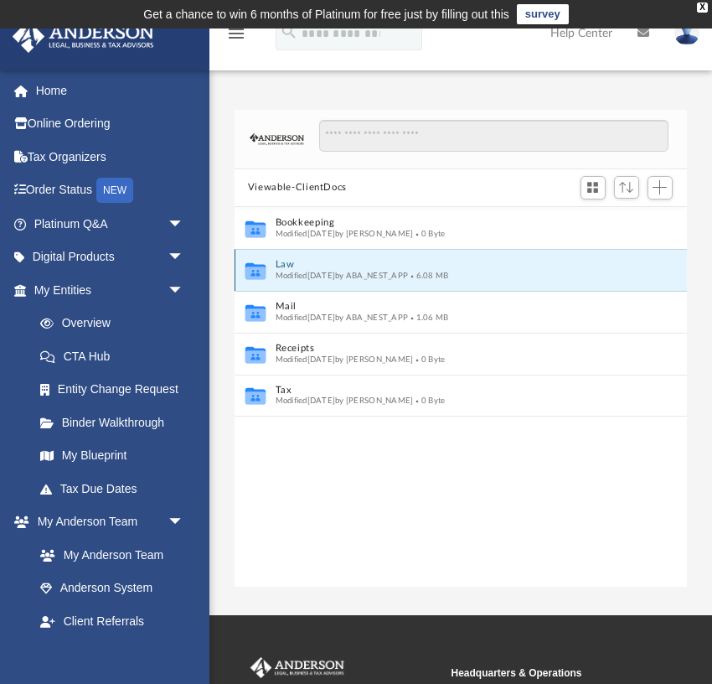
click at [315, 264] on button "Law" at bounding box center [450, 264] width 349 height 11
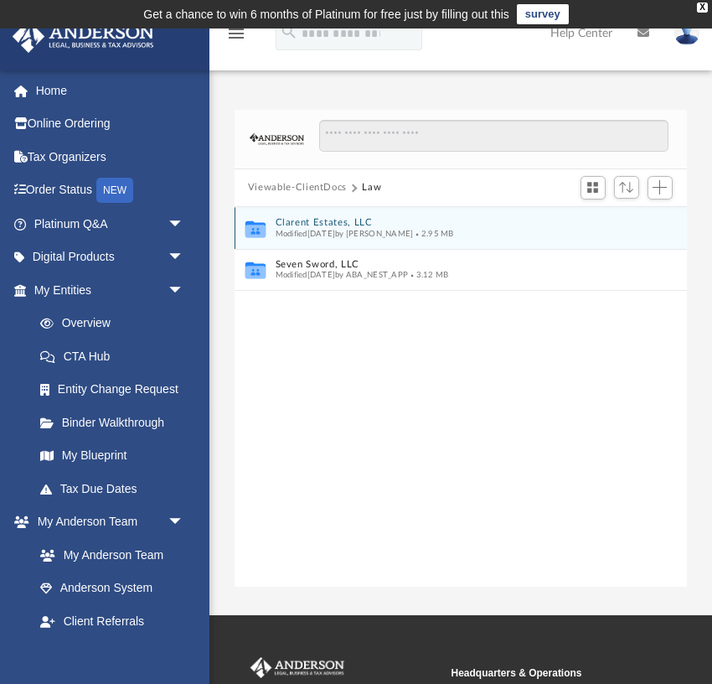
click at [339, 229] on span "Modified [DATE] by [PERSON_NAME]" at bounding box center [345, 233] width 138 height 8
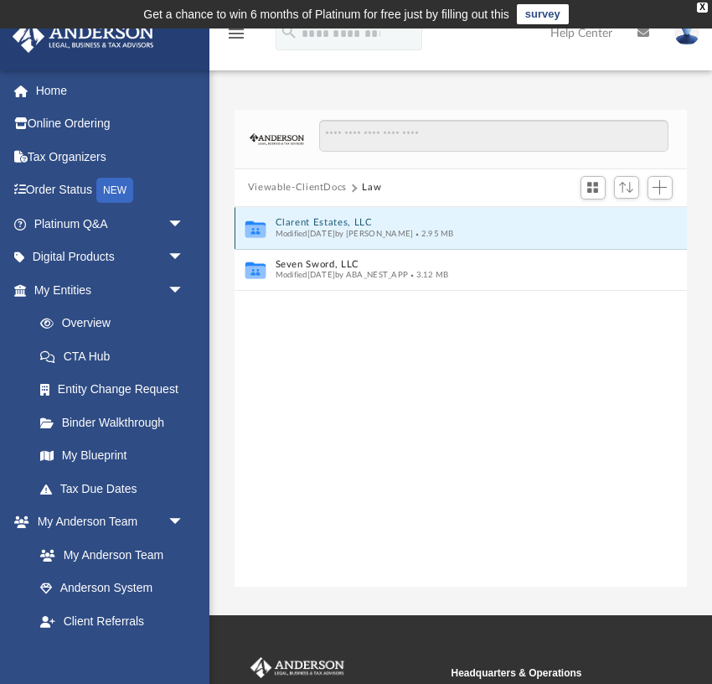
click at [339, 229] on span "Modified [DATE] by [PERSON_NAME]" at bounding box center [345, 233] width 138 height 8
click at [260, 221] on icon "grid" at bounding box center [256, 228] width 20 height 17
click at [507, 220] on button "Clarent Estates, LLC" at bounding box center [450, 222] width 349 height 11
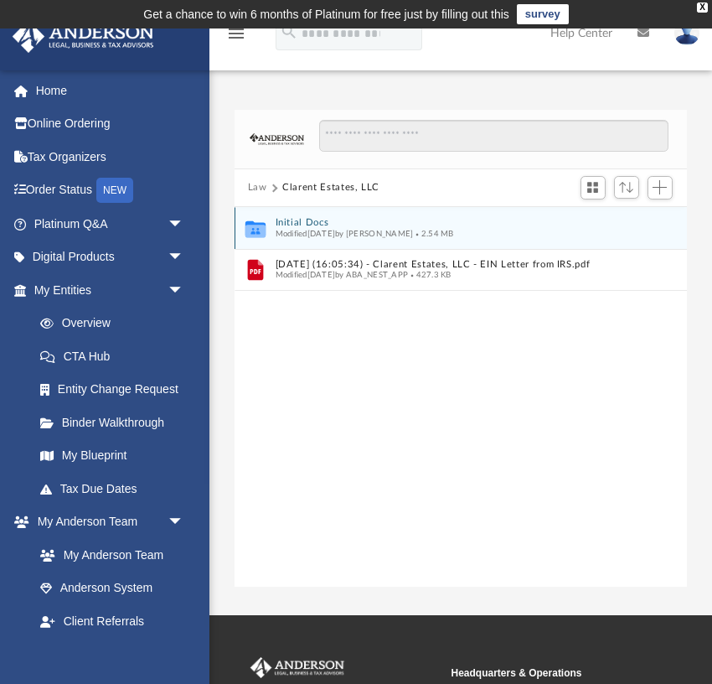
click at [327, 225] on button "Initial Docs" at bounding box center [450, 222] width 349 height 11
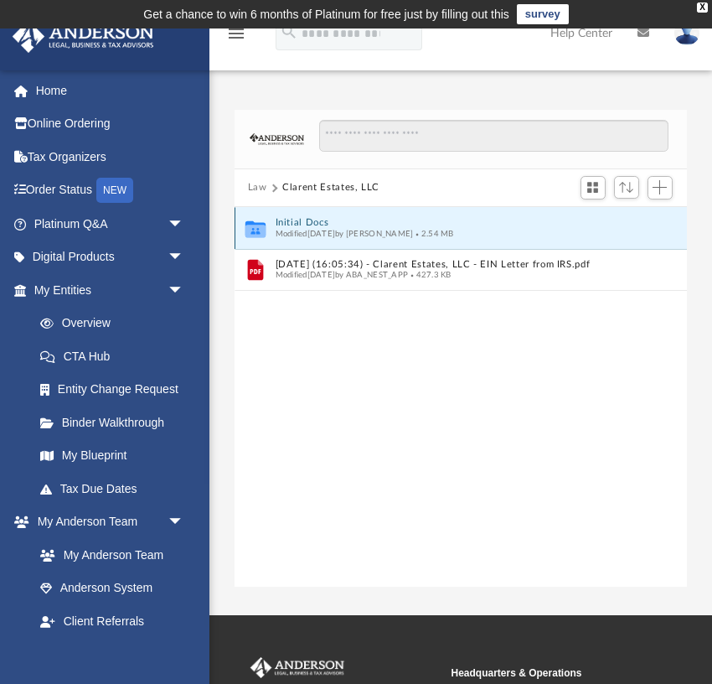
click at [327, 225] on button "Initial Docs" at bounding box center [450, 222] width 349 height 11
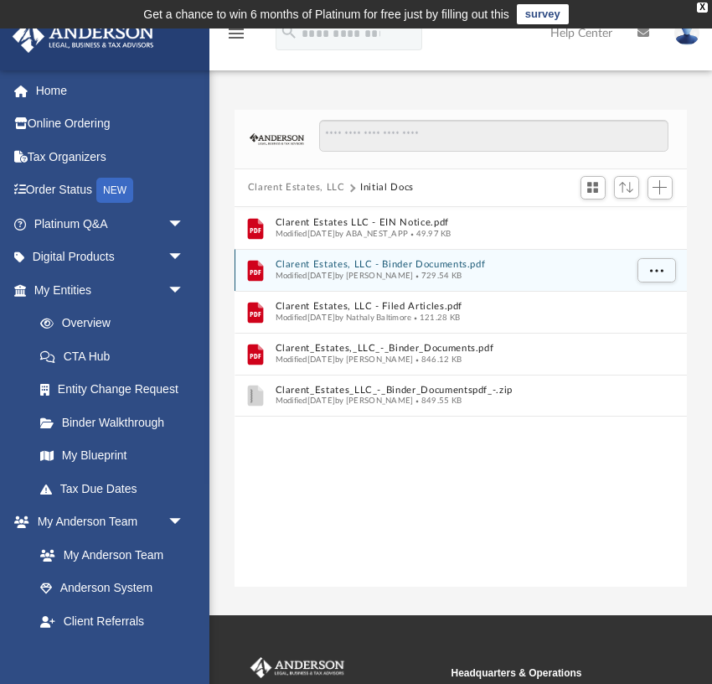
click at [352, 262] on button "Clarent Estates, LLC - Binder Documents.pdf" at bounding box center [450, 264] width 349 height 11
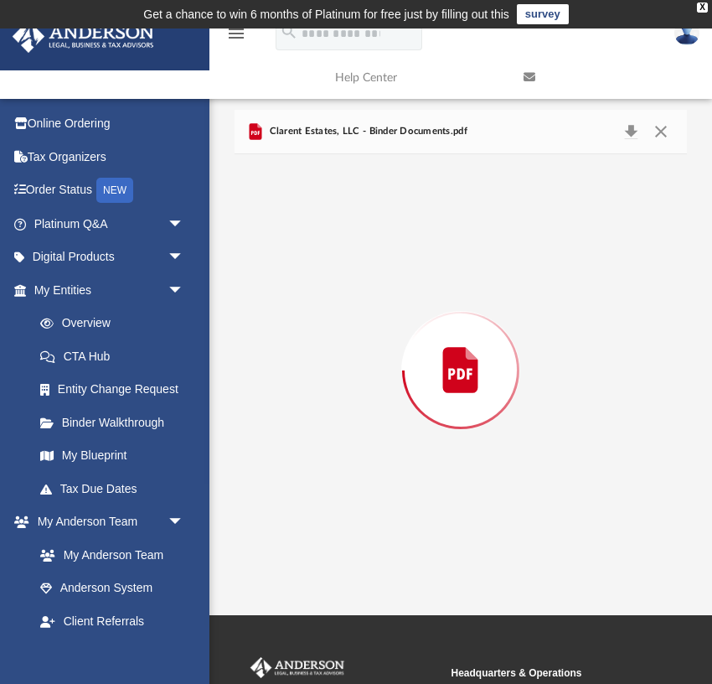
click at [352, 262] on div "Preview" at bounding box center [461, 370] width 453 height 432
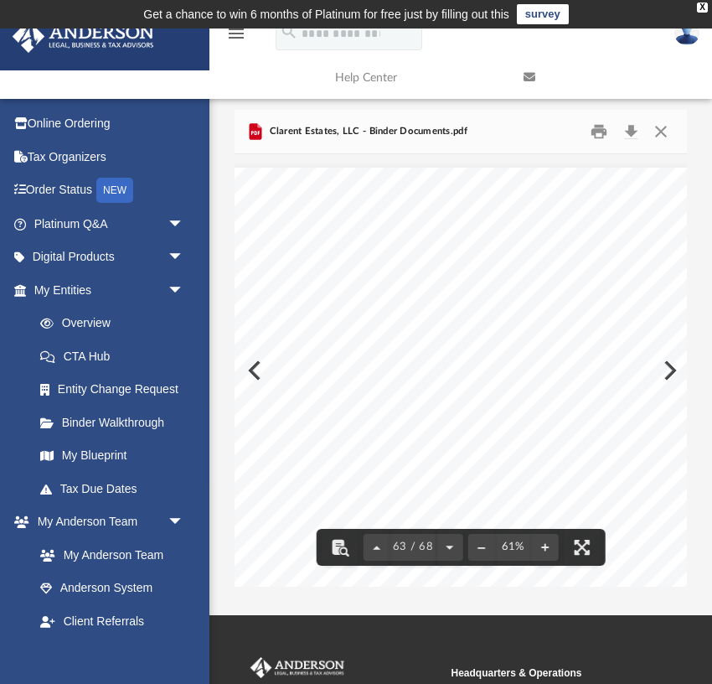
scroll to position [35175, 63]
